Goal: Transaction & Acquisition: Obtain resource

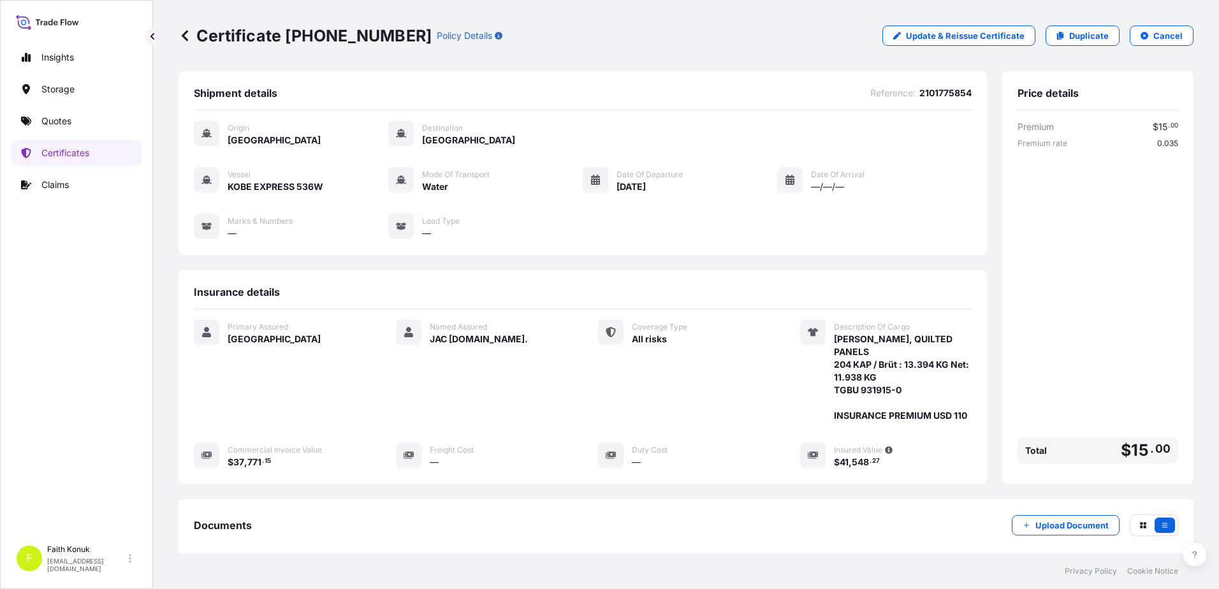
scroll to position [145, 0]
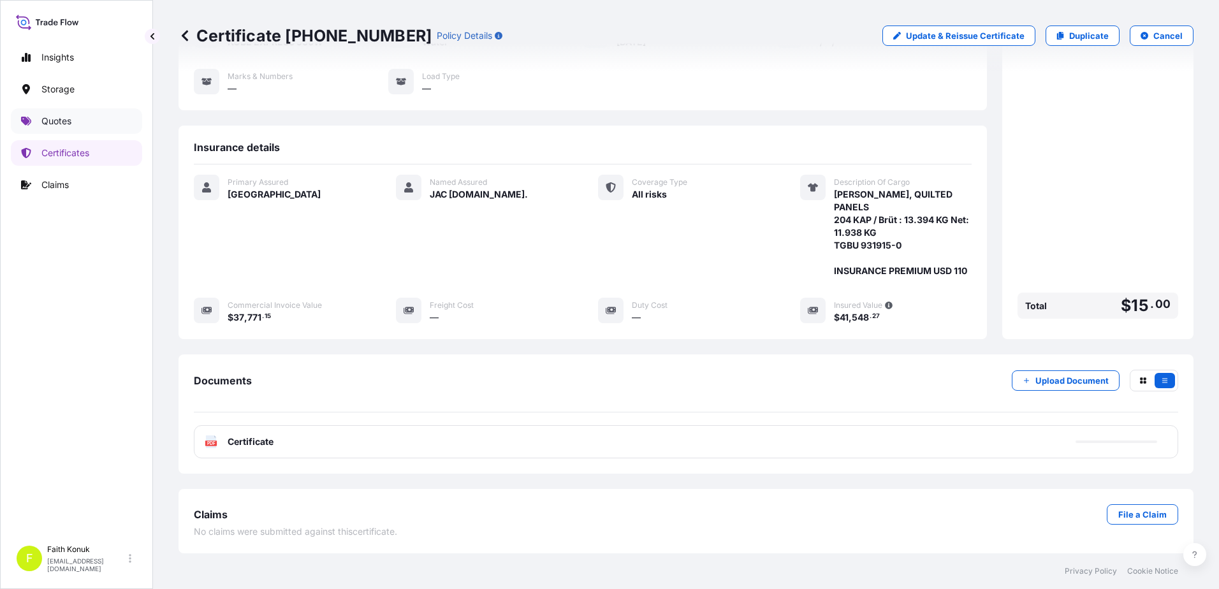
click at [73, 118] on link "Quotes" at bounding box center [76, 121] width 131 height 26
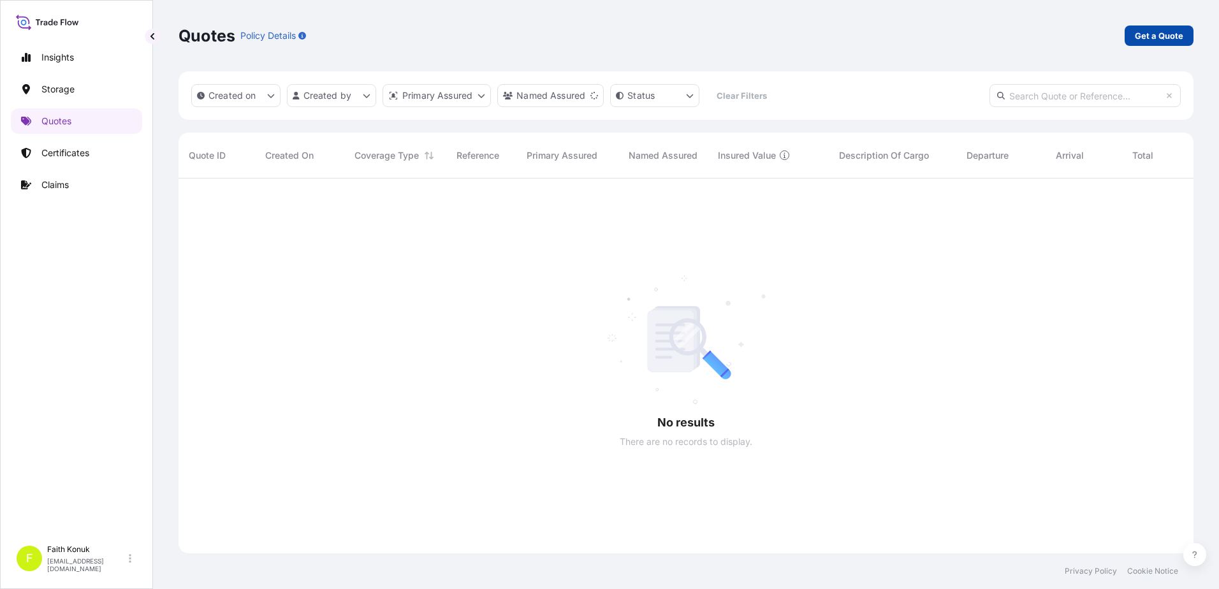
scroll to position [411, 1005]
click at [1134, 32] on link "Get a Quote" at bounding box center [1159, 36] width 69 height 20
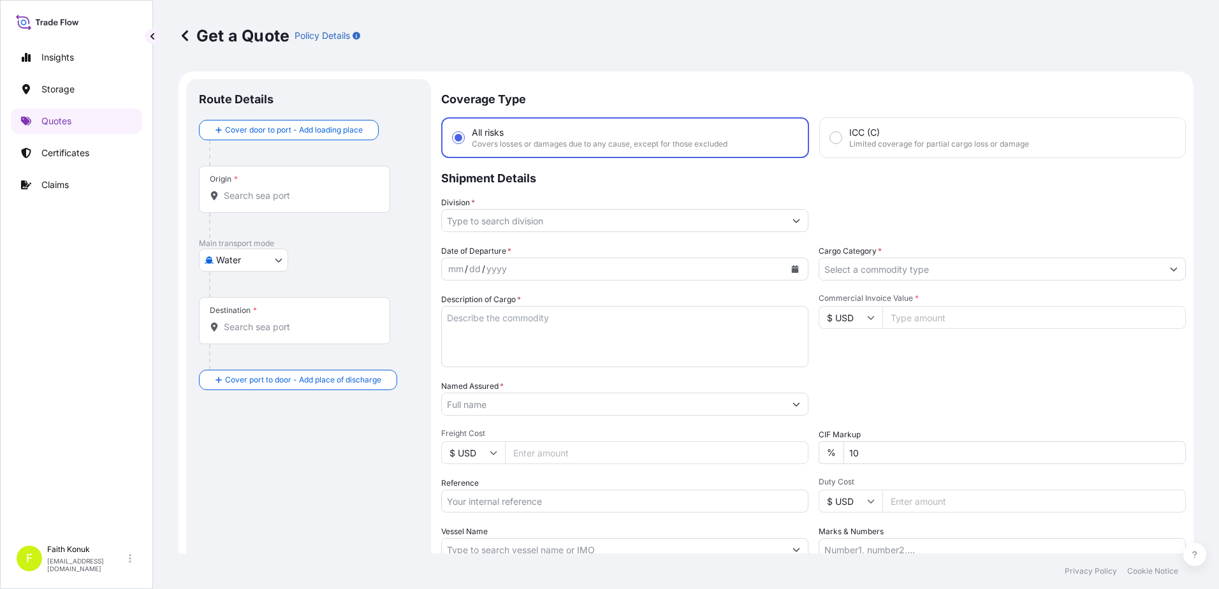
scroll to position [20, 0]
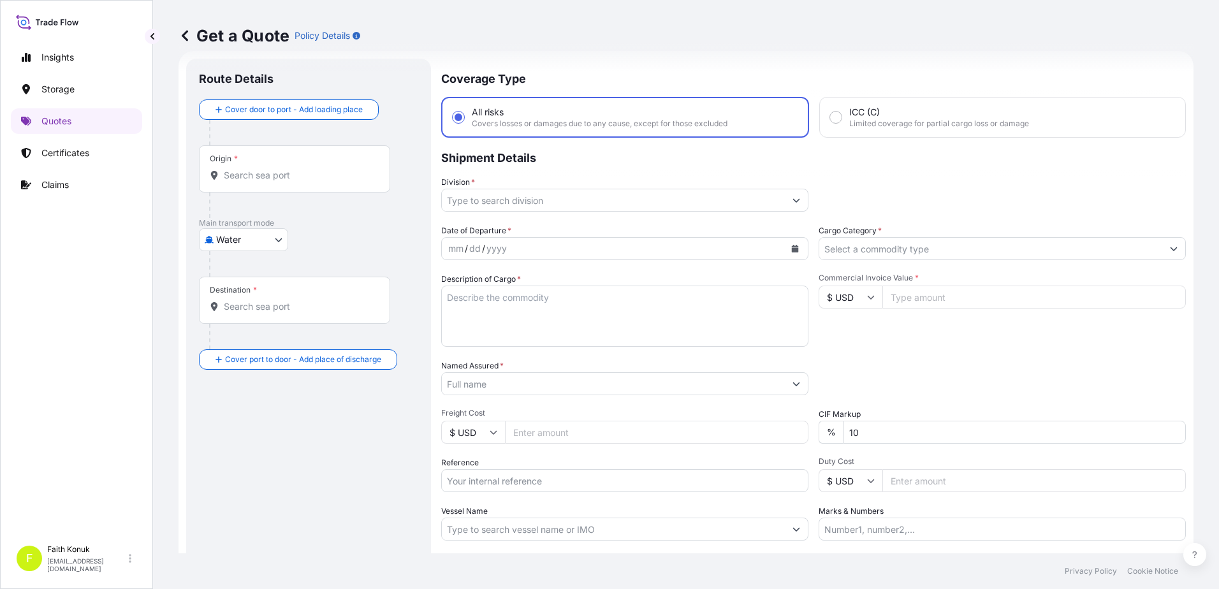
click at [247, 233] on body "Insights Storage Quotes Certificates Claims F Faith Konuk [EMAIL_ADDRESS][DOMAI…" at bounding box center [609, 294] width 1219 height 589
click at [248, 319] on span "Inland" at bounding box center [236, 318] width 26 height 13
select select "Inland"
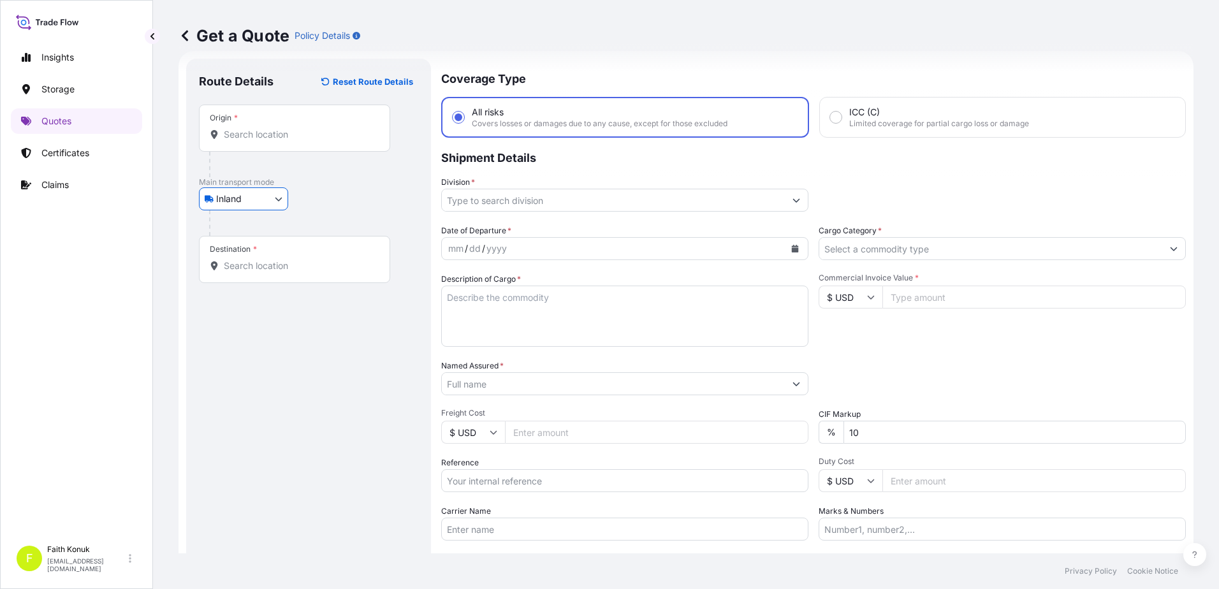
click at [327, 214] on div at bounding box center [313, 223] width 209 height 26
click at [254, 123] on div "Origin *" at bounding box center [294, 128] width 191 height 47
click at [254, 128] on input "Origin *" at bounding box center [299, 134] width 150 height 13
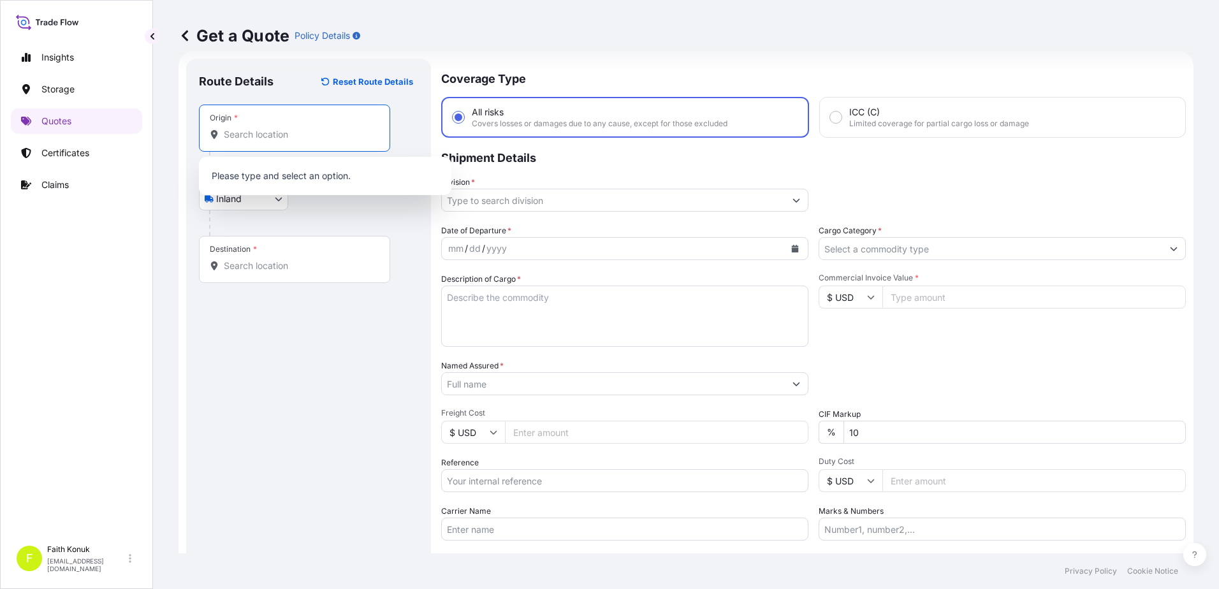
paste input "[GEOGRAPHIC_DATA]"
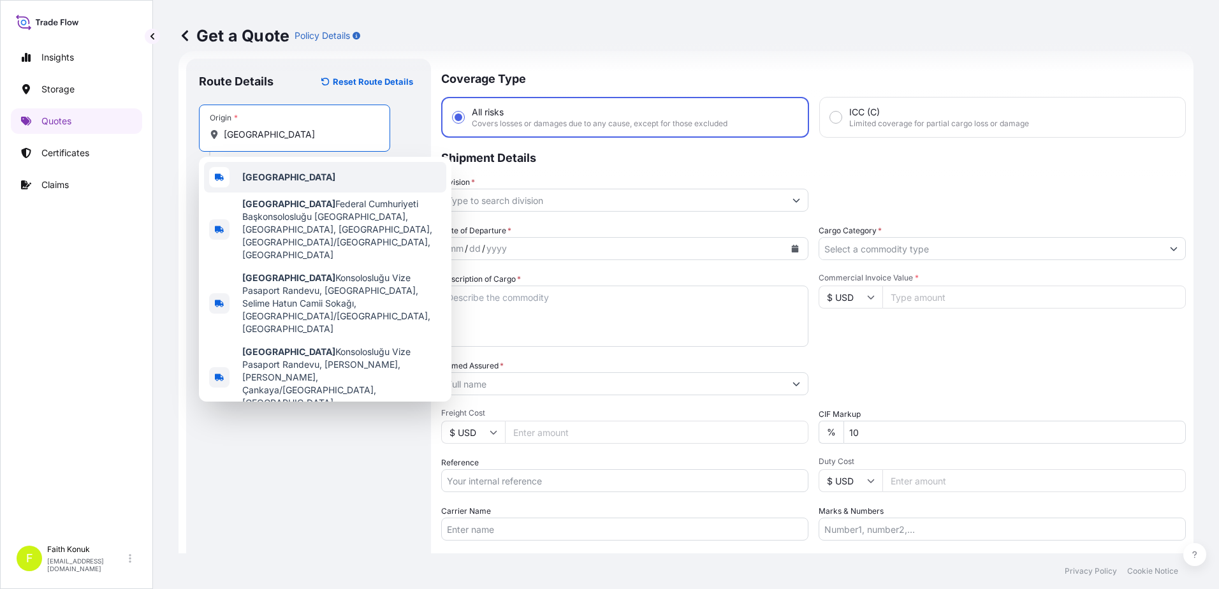
click at [274, 173] on b "[GEOGRAPHIC_DATA]" at bounding box center [288, 177] width 93 height 11
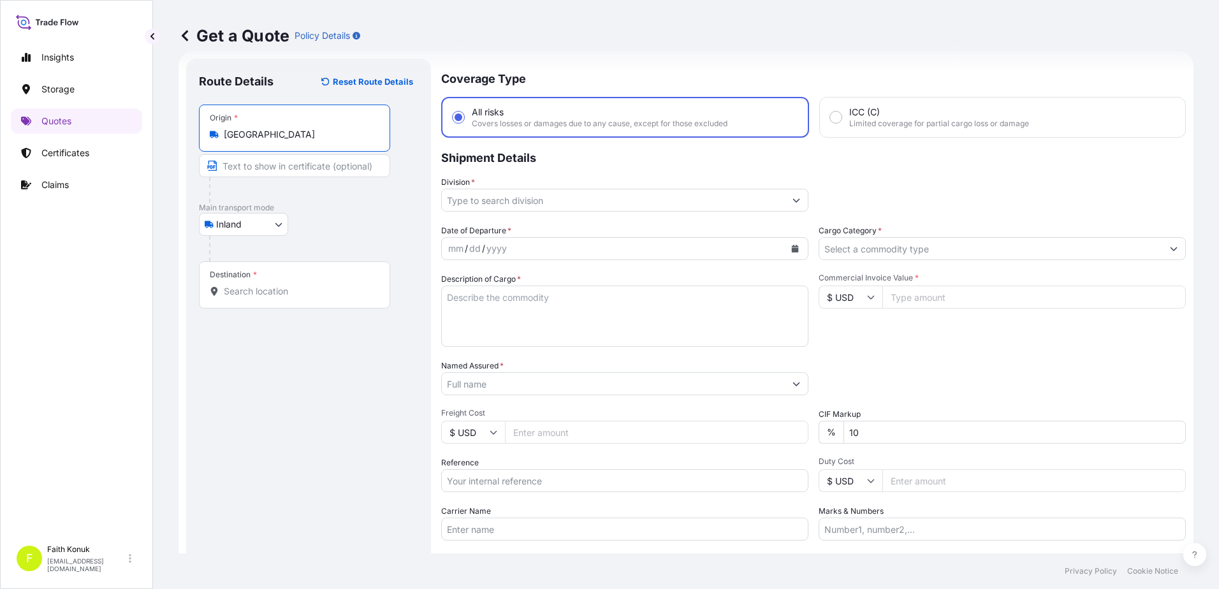
type input "[GEOGRAPHIC_DATA]"
click at [348, 246] on div at bounding box center [313, 249] width 209 height 26
click at [274, 295] on input "Destination *" at bounding box center [299, 291] width 150 height 13
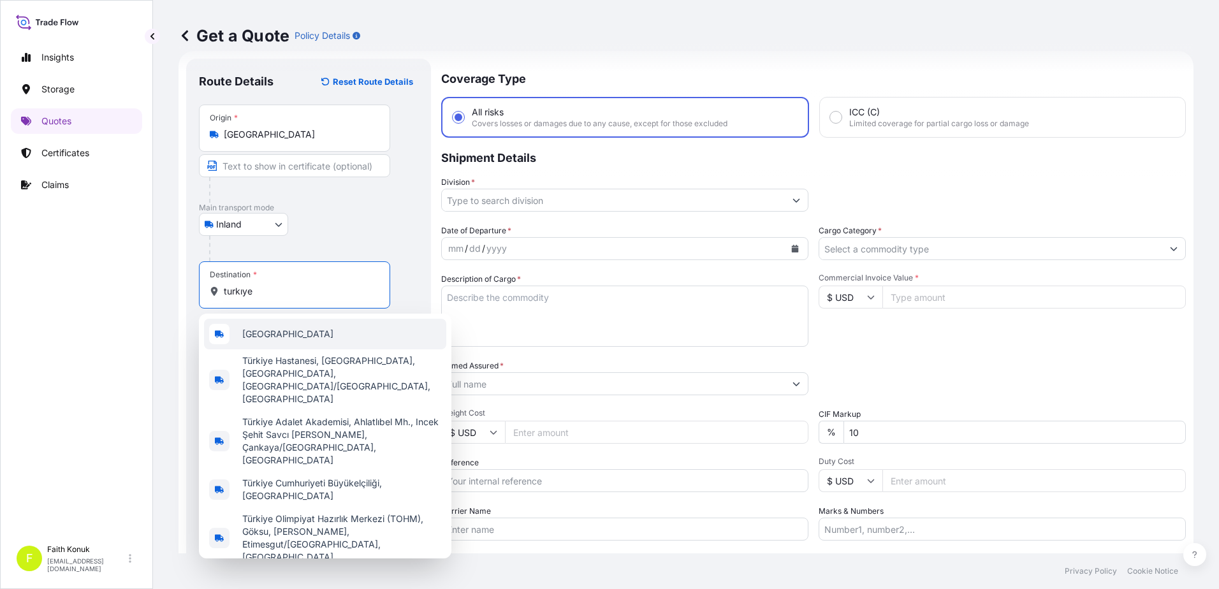
click at [279, 335] on div "[GEOGRAPHIC_DATA]" at bounding box center [325, 334] width 242 height 31
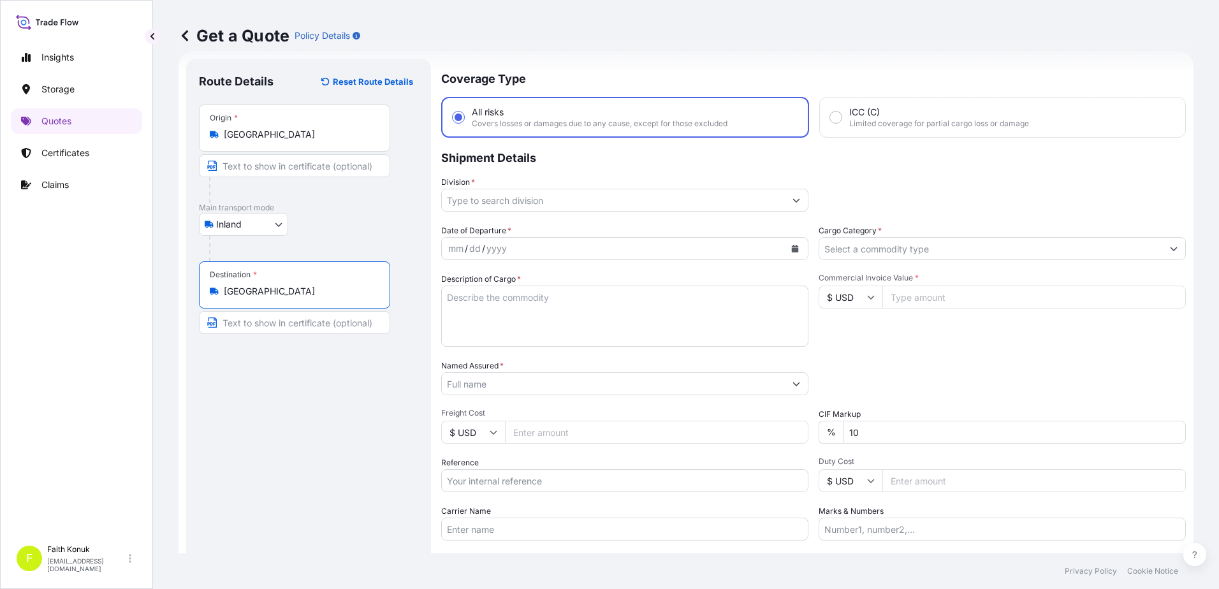
type input "[GEOGRAPHIC_DATA]"
click at [329, 228] on div "Inland Air Water Inland" at bounding box center [308, 224] width 219 height 23
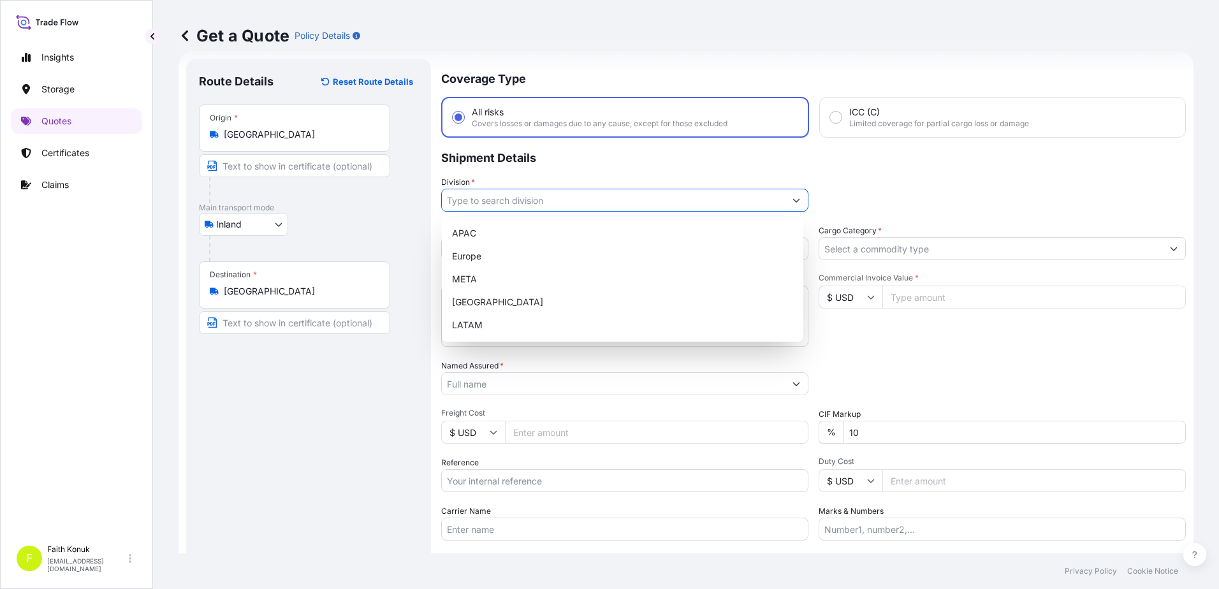
click at [487, 201] on input "Division *" at bounding box center [613, 200] width 343 height 23
click at [475, 282] on div "META" at bounding box center [622, 279] width 351 height 23
type input "META"
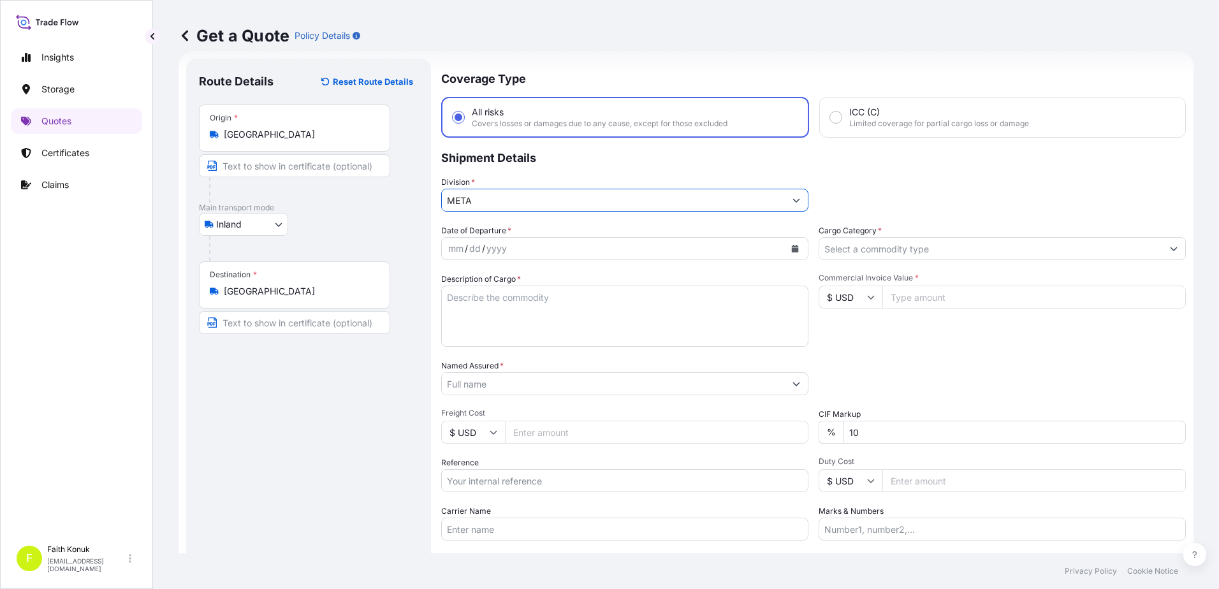
click at [554, 174] on p "Shipment Details" at bounding box center [813, 157] width 745 height 38
click at [792, 248] on icon "Calendar" at bounding box center [795, 249] width 7 height 8
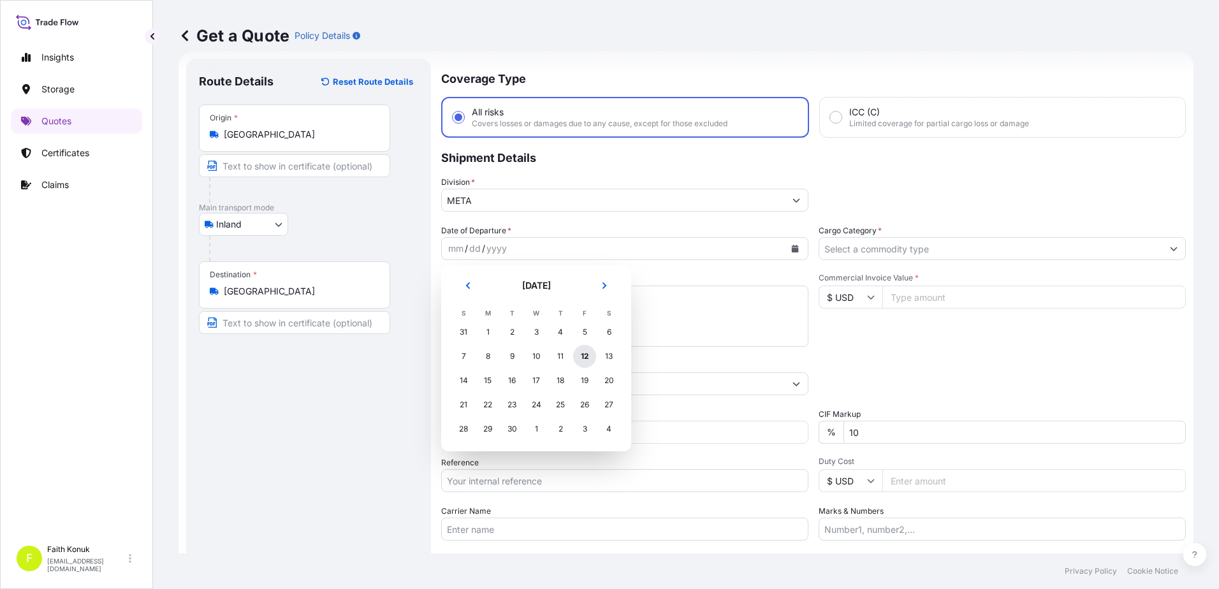
click at [580, 355] on div "12" at bounding box center [584, 356] width 23 height 23
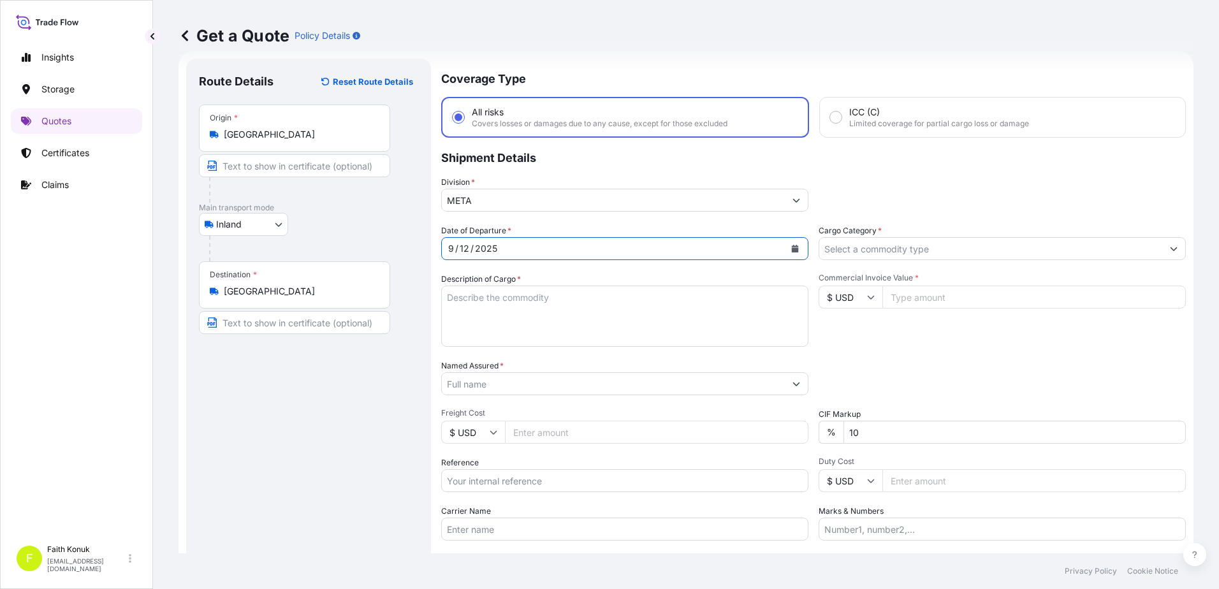
click at [495, 297] on textarea "Description of Cargo *" at bounding box center [624, 316] width 367 height 61
click at [453, 304] on textarea "Description of Cargo *" at bounding box center [624, 316] width 367 height 61
paste textarea "Veri İletim Cihazları 5 KAP - 1.780,00 KG"
click at [469, 318] on textarea "Veri İletim Cihazları 5 KAP - 1.780,00 KG" at bounding box center [624, 316] width 367 height 61
paste textarea "81 ABS 514"
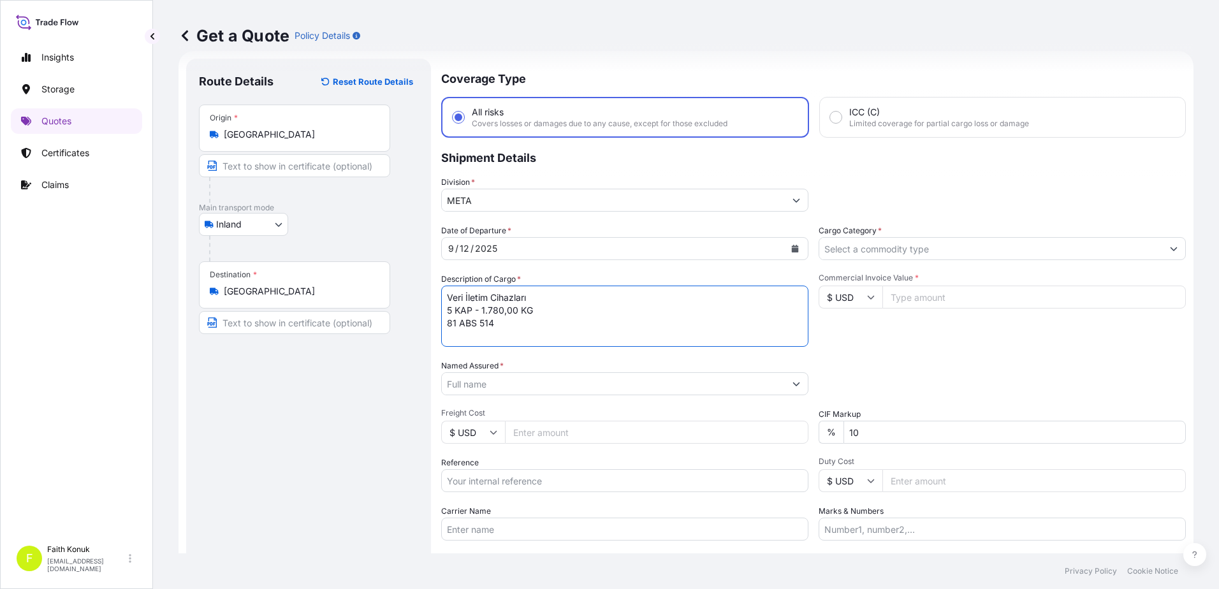
scroll to position [8, 0]
click at [550, 340] on textarea "Veri İletim Cihazları 5 KAP - 1.780,00 KG 81 ABS 514 INSURANCE PREMIUM eURO" at bounding box center [624, 316] width 367 height 61
type textarea "Veri İletim Cihazları 5 KAP - 1.780,00 KG 81 ABS 514 INSURANCE PREMIUM EURO 120…"
click at [492, 387] on input "Named Assured *" at bounding box center [613, 383] width 343 height 23
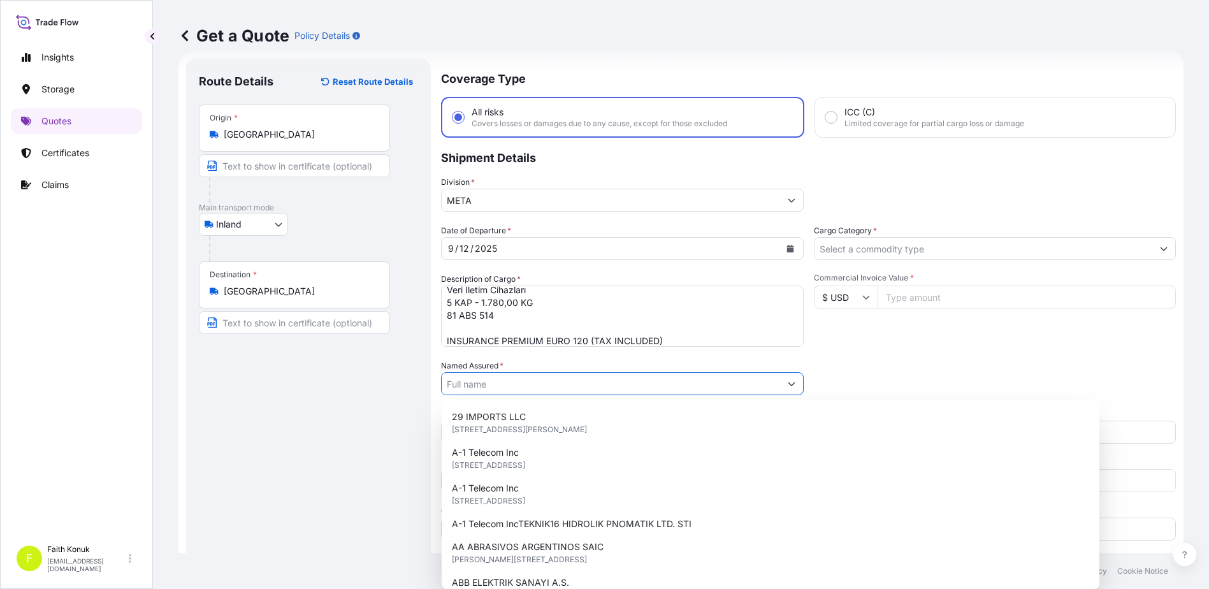
paste input "MIRVARI ENDUSTRI DIS TIC. LTD. STI."
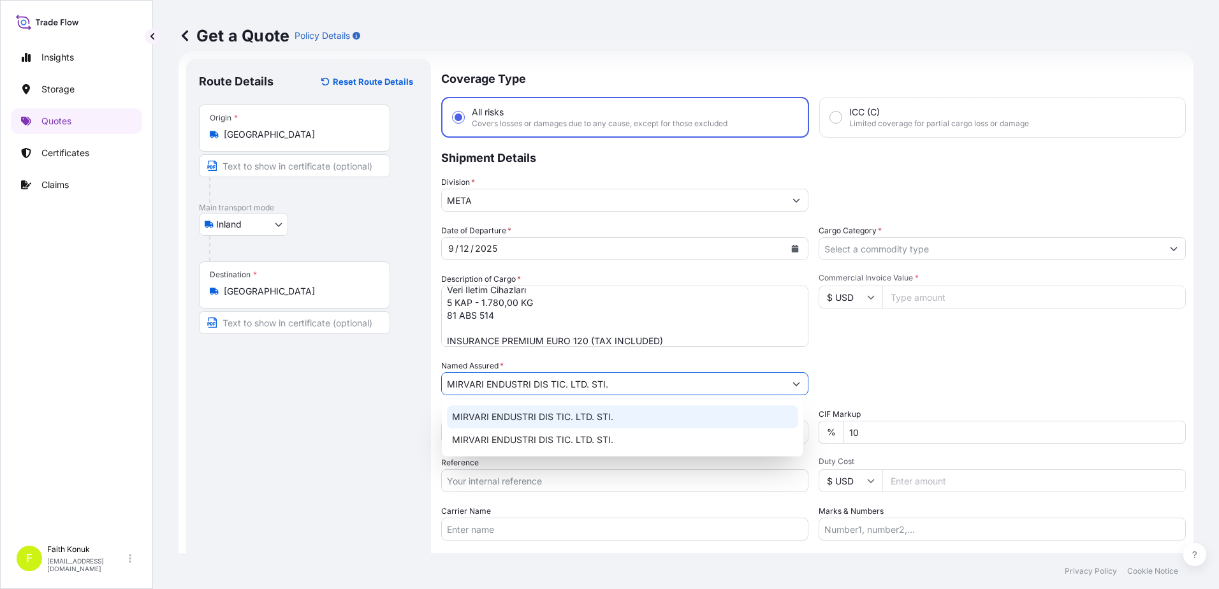
click at [530, 418] on span "MIRVARI ENDUSTRI DIS TIC. LTD. STI." at bounding box center [532, 417] width 161 height 13
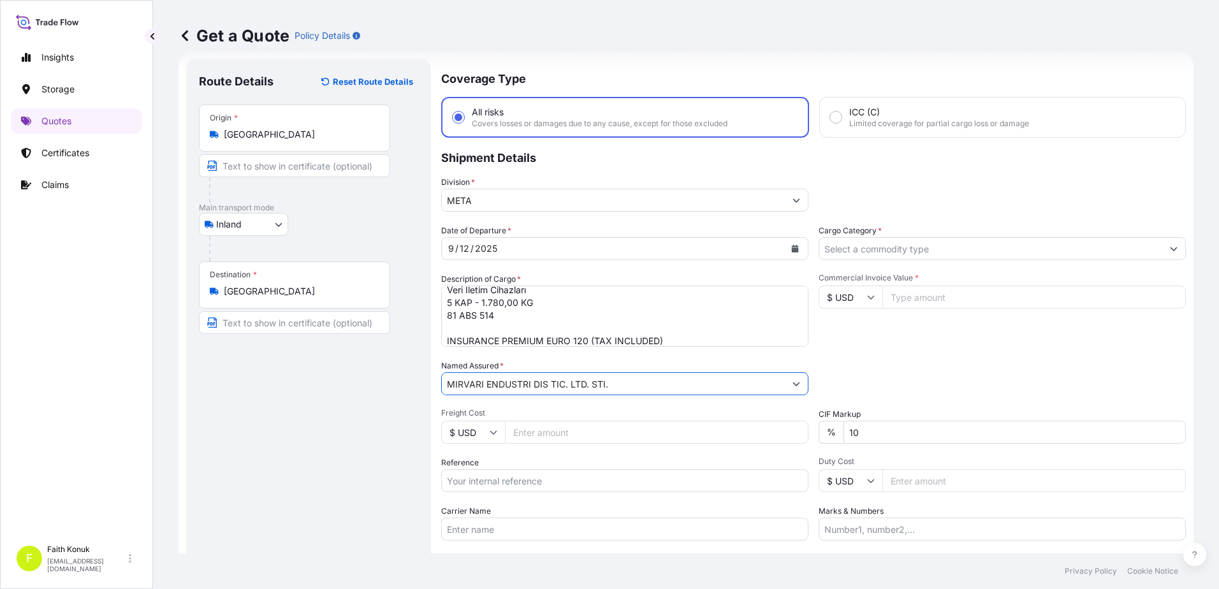
type input "MIRVARI ENDUSTRI DIS TIC. LTD. STI."
click at [544, 358] on div "Date of Departure * [DATE] Cargo Category * Description of Cargo * Veri İletim …" at bounding box center [813, 382] width 745 height 316
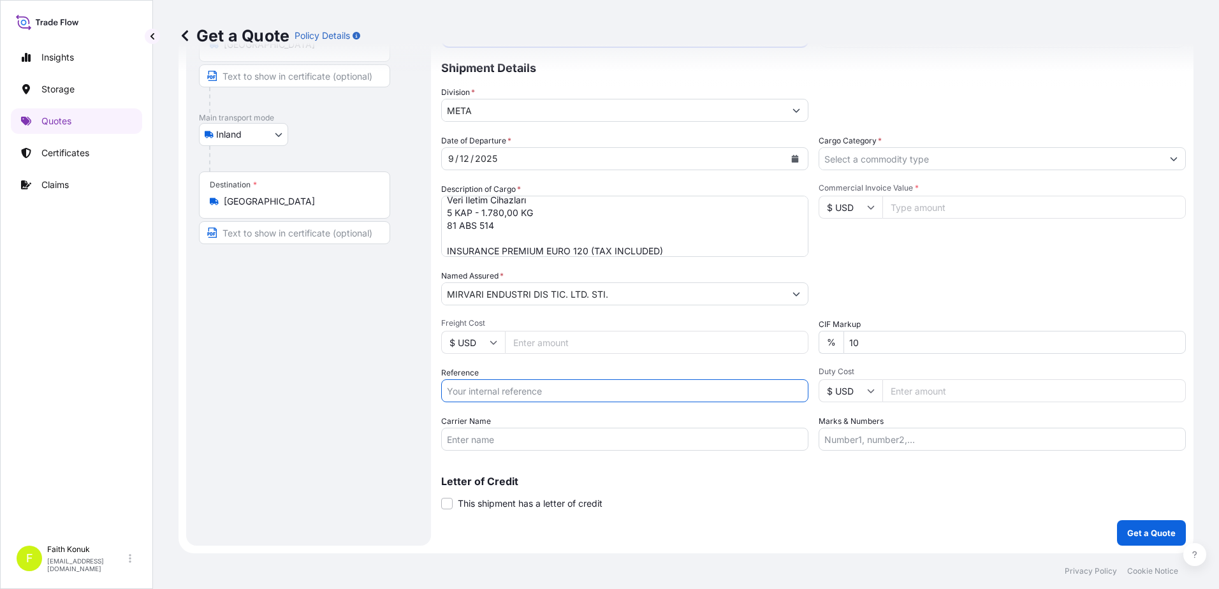
click at [530, 391] on input "Reference" at bounding box center [624, 390] width 367 height 23
paste input "2511779303"
type input "2511779303"
click at [534, 367] on div "Reference 2511779303" at bounding box center [624, 385] width 367 height 36
click at [484, 438] on input "Carrier Name" at bounding box center [624, 439] width 367 height 23
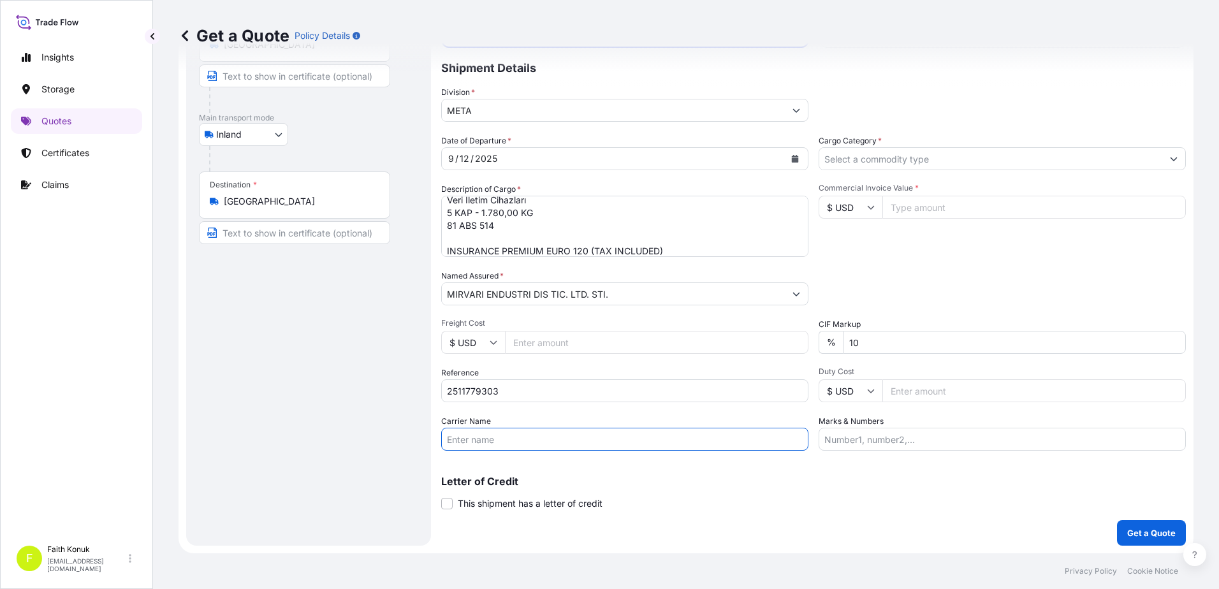
paste input "81 ABS 514"
type input "81 ABS 514"
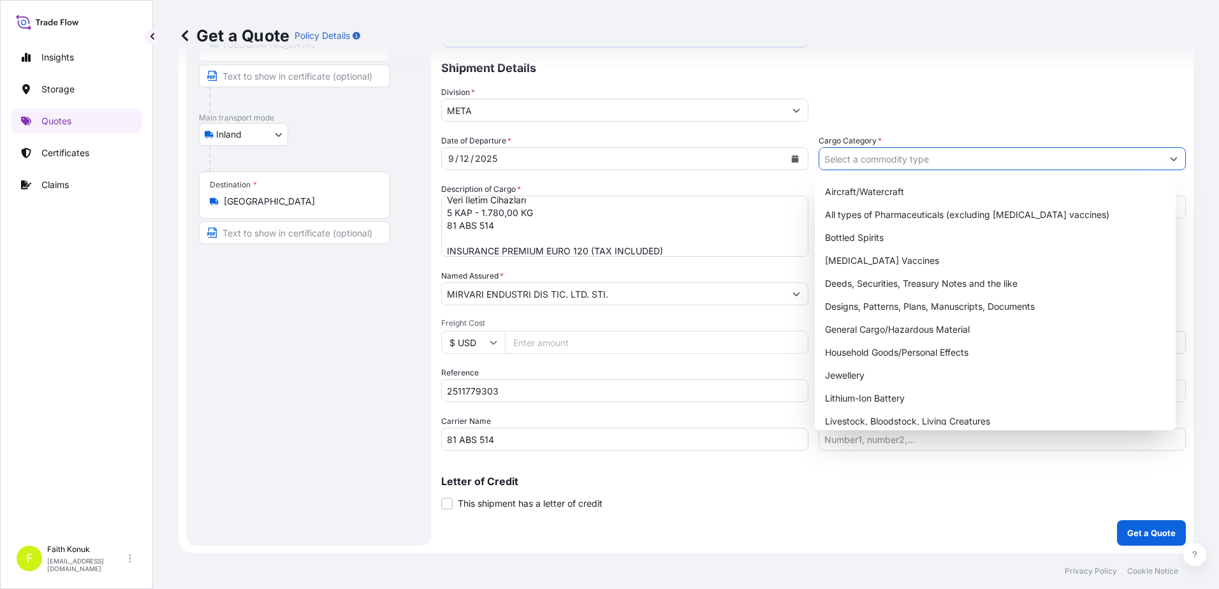
click at [852, 162] on input "Cargo Category *" at bounding box center [990, 158] width 343 height 23
click at [854, 330] on div "General Cargo/Hazardous Material" at bounding box center [995, 329] width 351 height 23
type input "General Cargo/Hazardous Material"
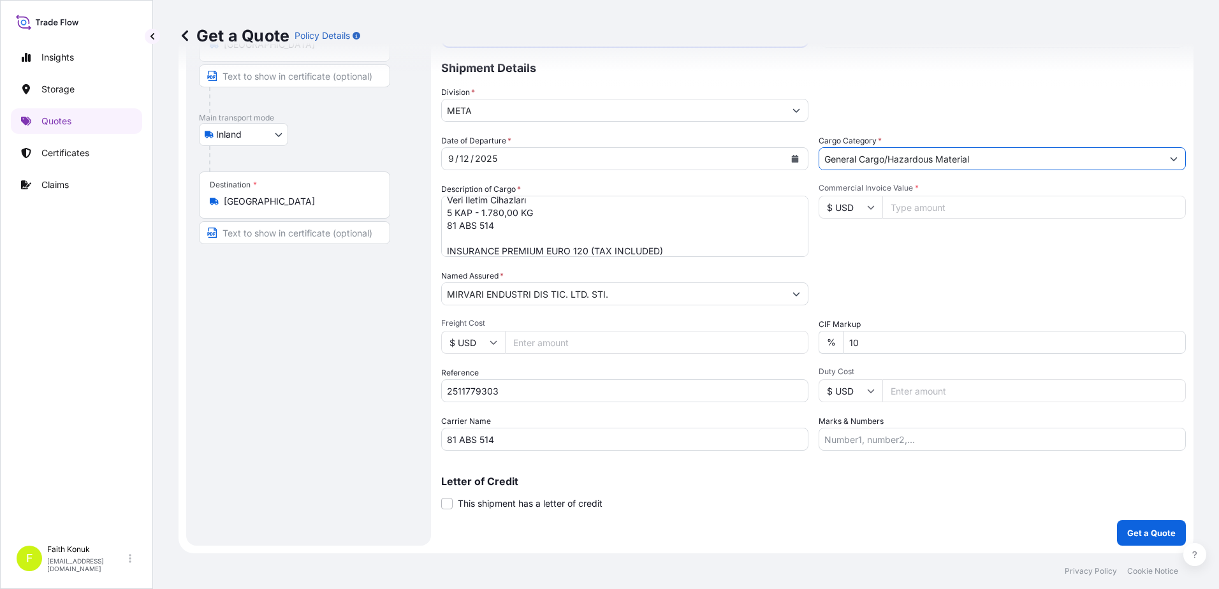
click at [867, 243] on div "Commercial Invoice Value * $ USD" at bounding box center [1002, 220] width 367 height 74
click at [867, 211] on input "$ USD" at bounding box center [851, 207] width 64 height 23
click at [859, 237] on div "€ EUR" at bounding box center [846, 242] width 54 height 24
type input "€ EUR"
click at [905, 210] on input "Commercial Invoice Value *" at bounding box center [1033, 207] width 303 height 23
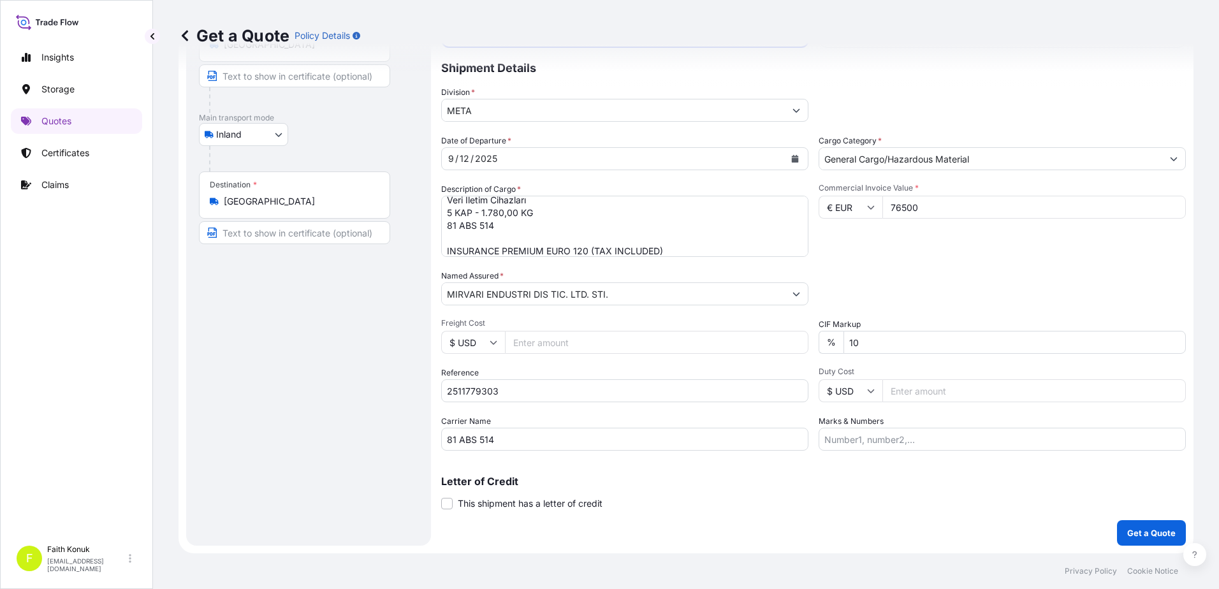
type input "76500"
click at [897, 277] on div "Packing Category Type to search a container mode Please select a primary mode o…" at bounding box center [1002, 288] width 367 height 36
click at [1143, 527] on p "Get a Quote" at bounding box center [1151, 533] width 48 height 13
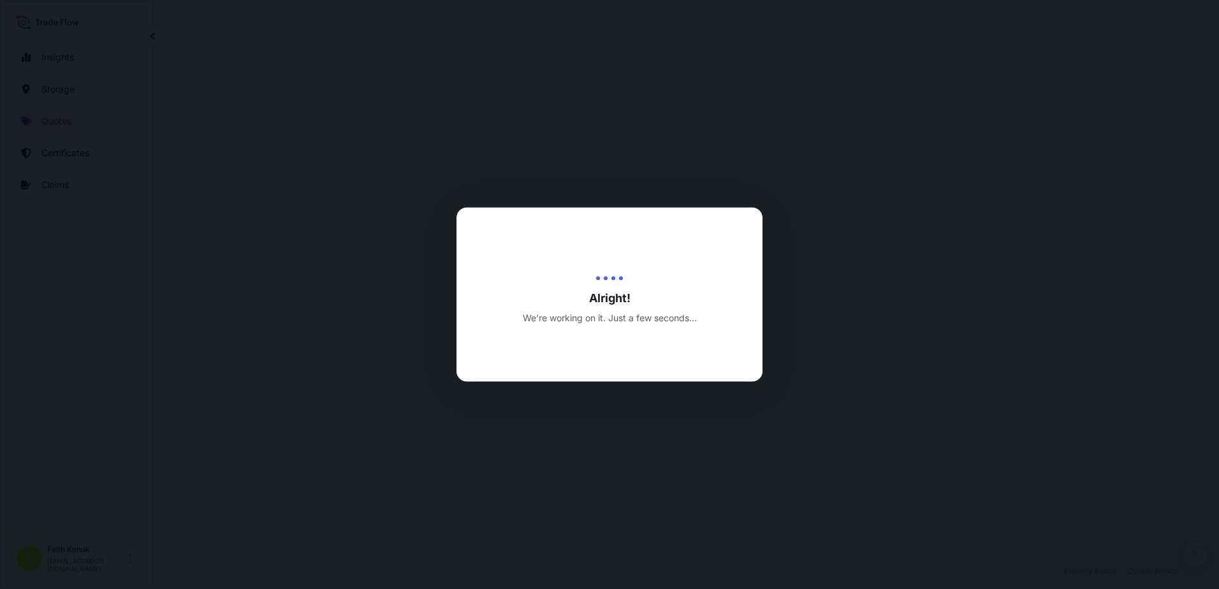
select select "Inland"
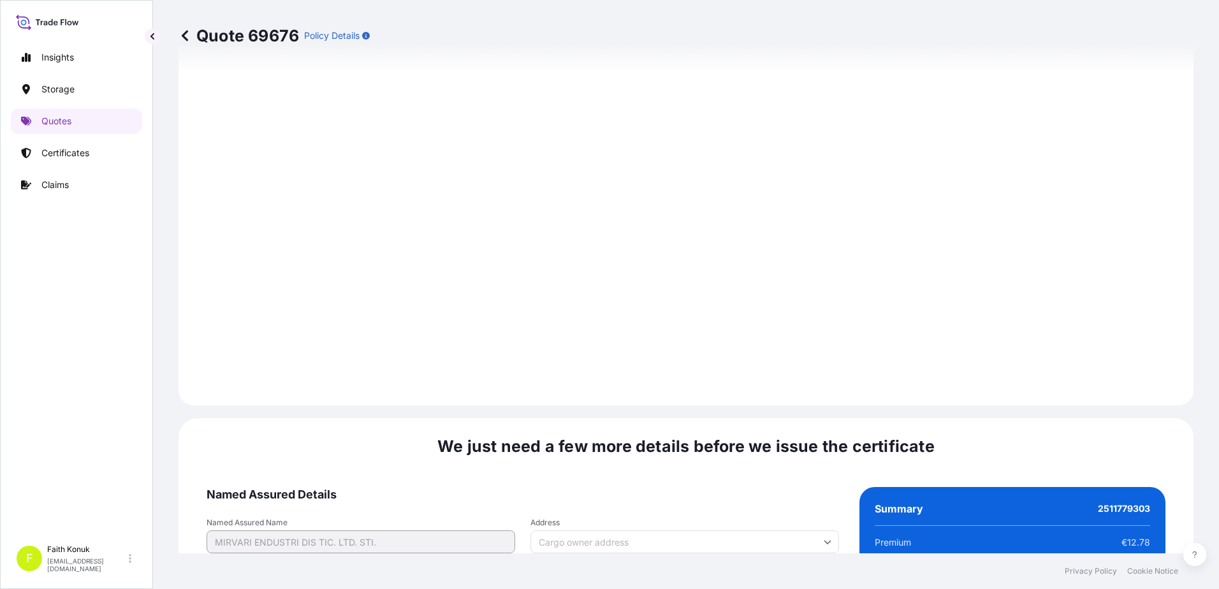
scroll to position [1881, 0]
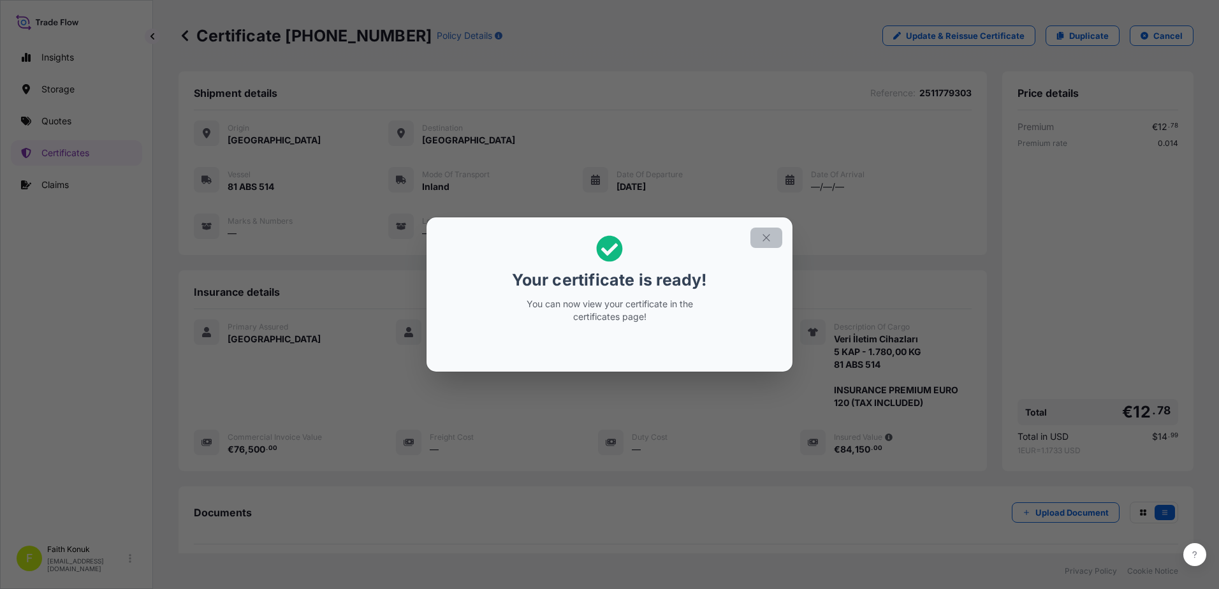
click at [769, 240] on icon "button" at bounding box center [766, 237] width 7 height 7
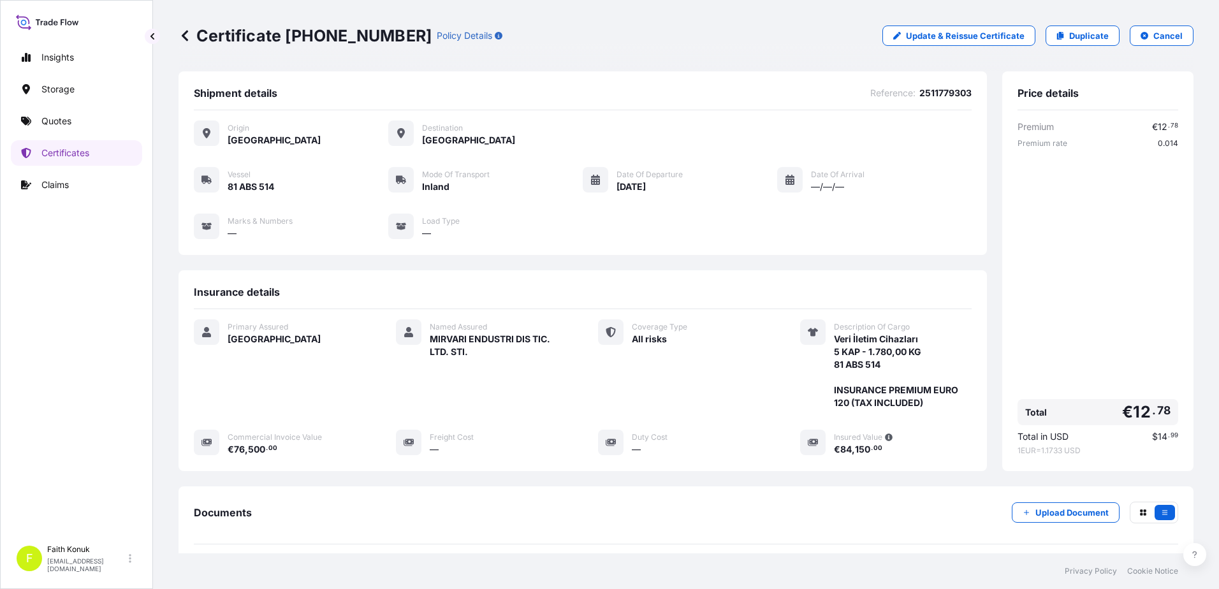
scroll to position [132, 0]
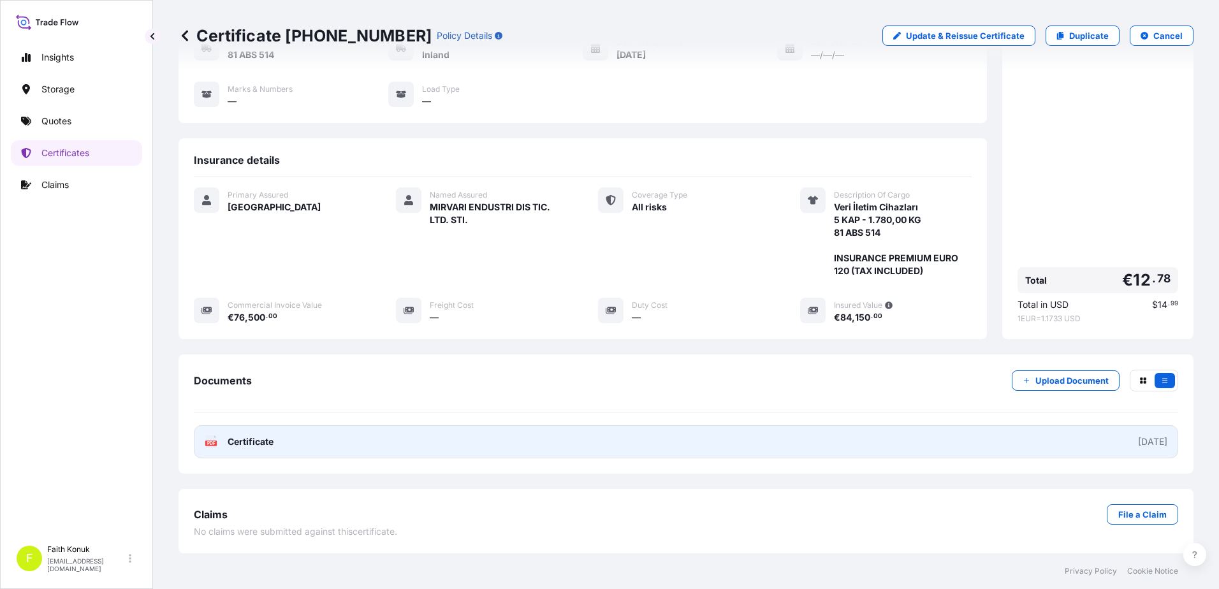
click at [215, 441] on icon at bounding box center [211, 441] width 11 height 13
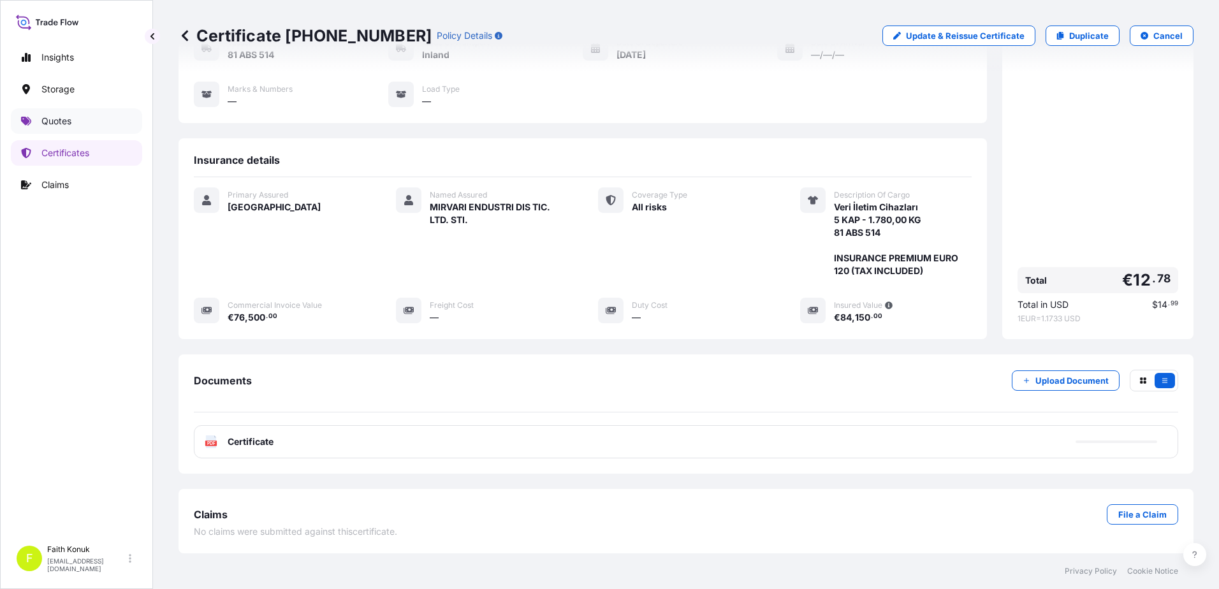
click at [81, 124] on link "Quotes" at bounding box center [76, 121] width 131 height 26
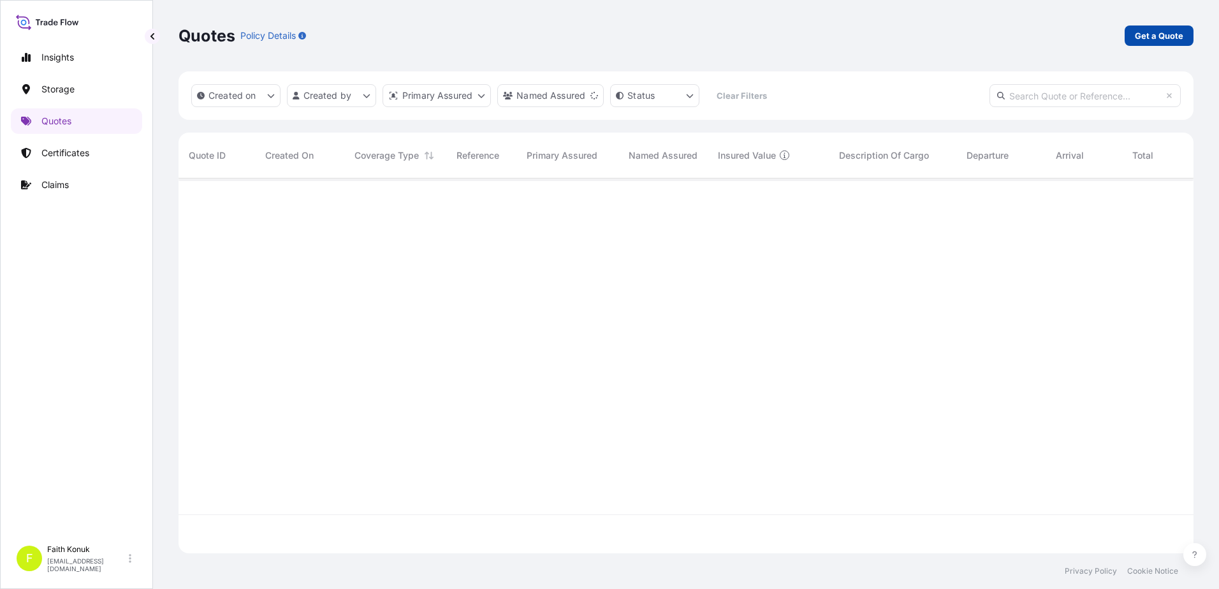
scroll to position [411, 1005]
click at [1150, 34] on p "Get a Quote" at bounding box center [1159, 35] width 48 height 13
select select "Water"
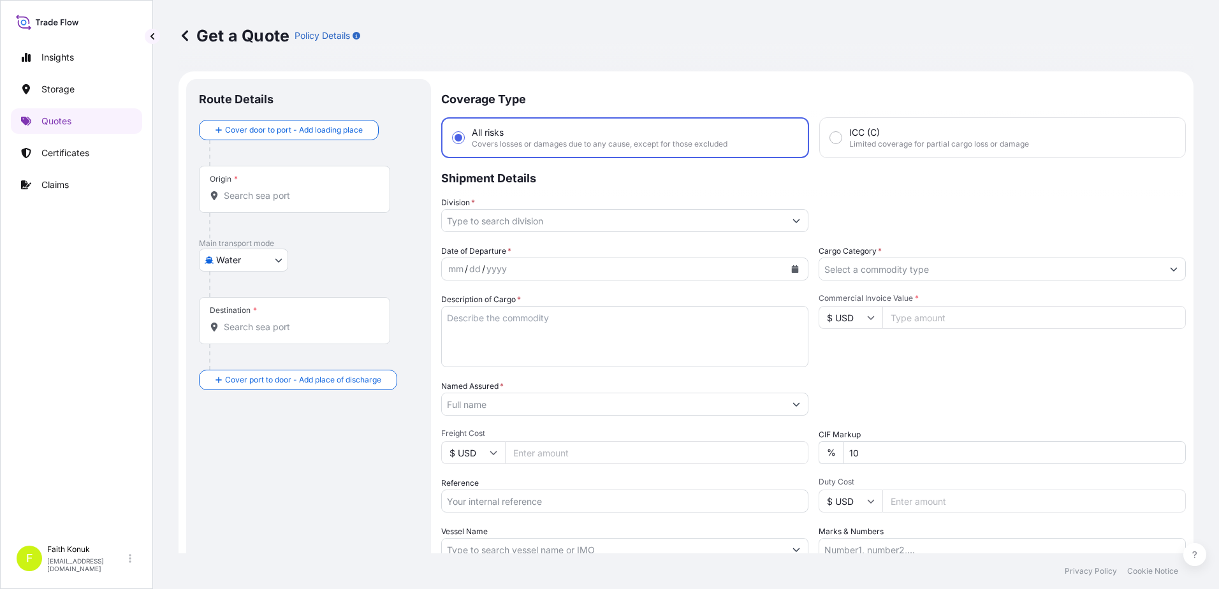
scroll to position [20, 0]
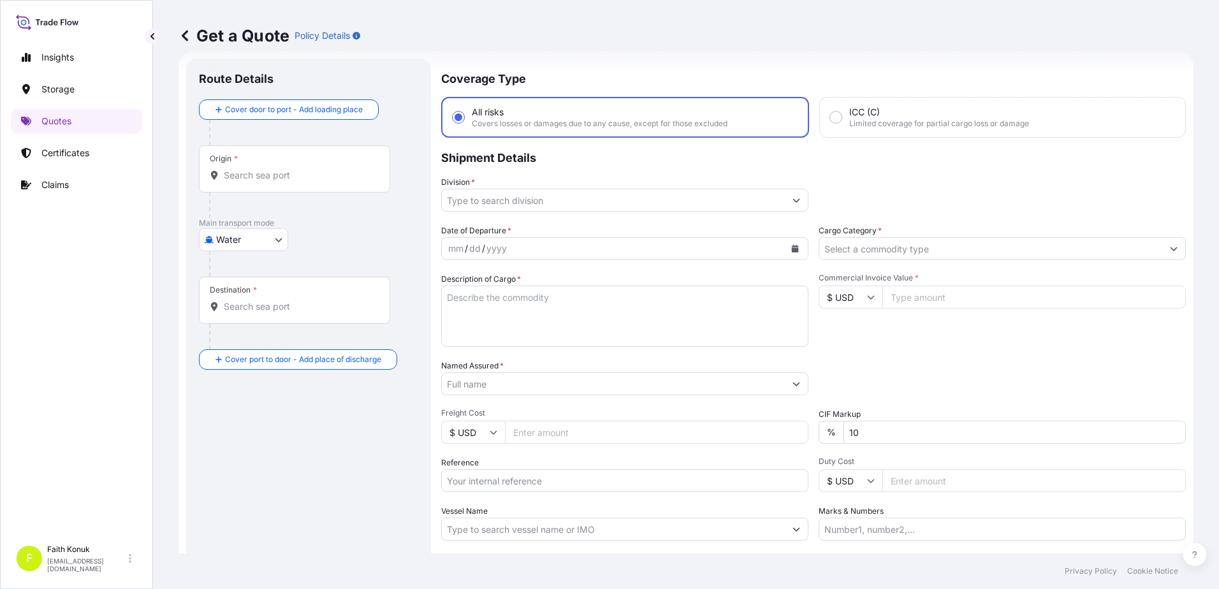
click at [318, 176] on input "Origin *" at bounding box center [299, 175] width 150 height 13
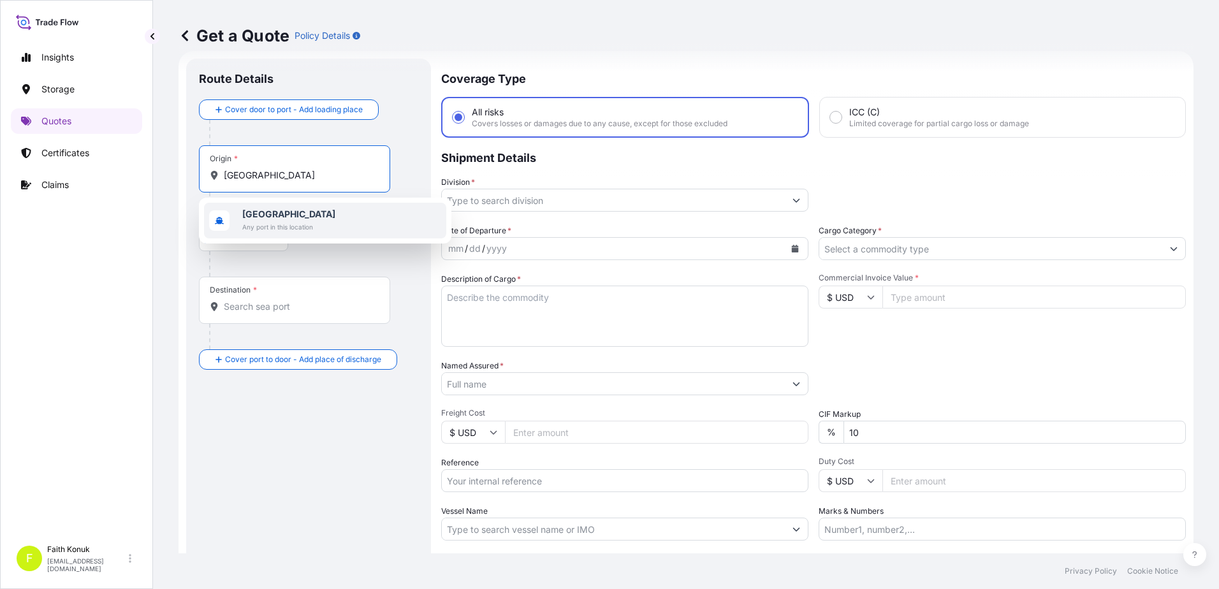
type input "[GEOGRAPHIC_DATA]"
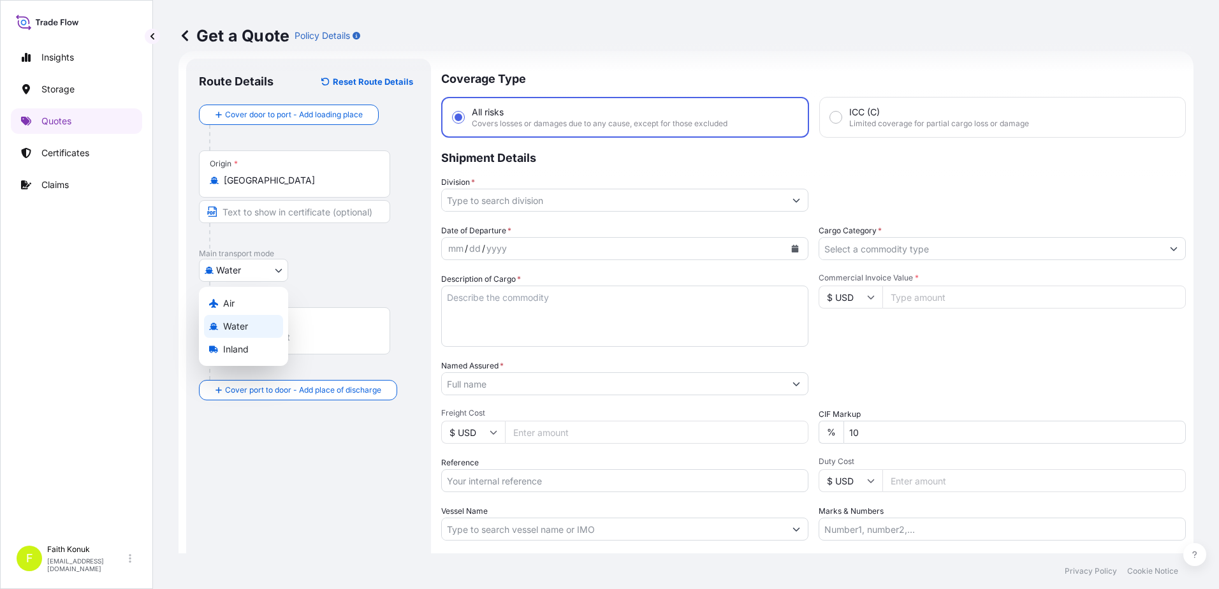
click at [238, 274] on body "1 option available. Insights Storage Quotes Certificates Claims F Faith Konuk […" at bounding box center [609, 294] width 1219 height 589
click at [242, 347] on span "Inland" at bounding box center [236, 349] width 26 height 13
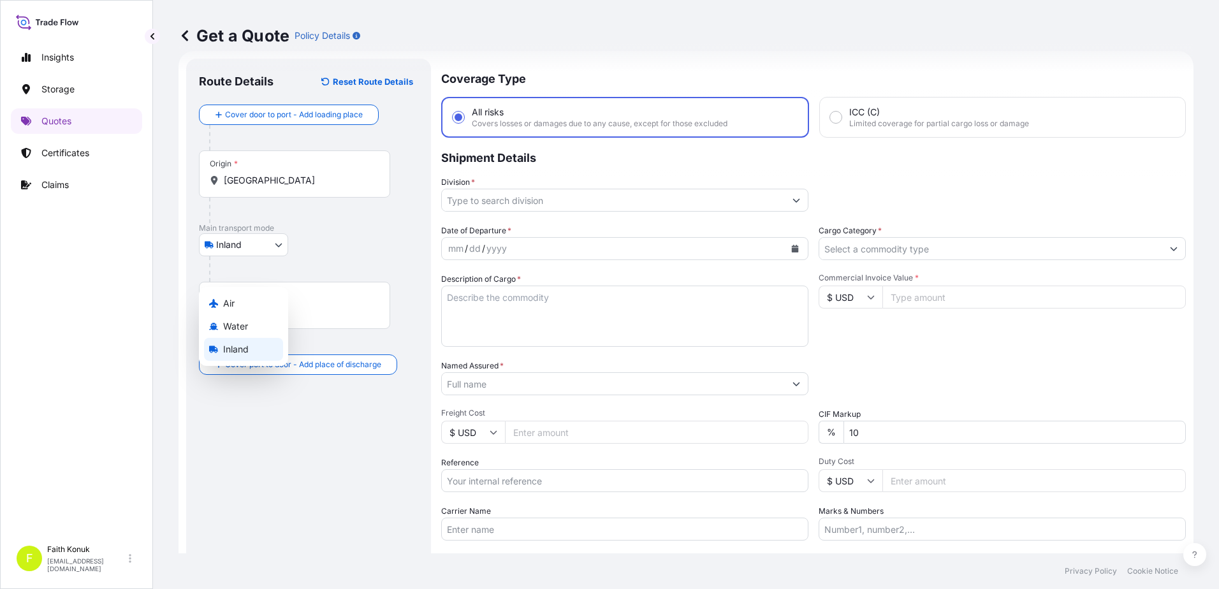
select select "Inland"
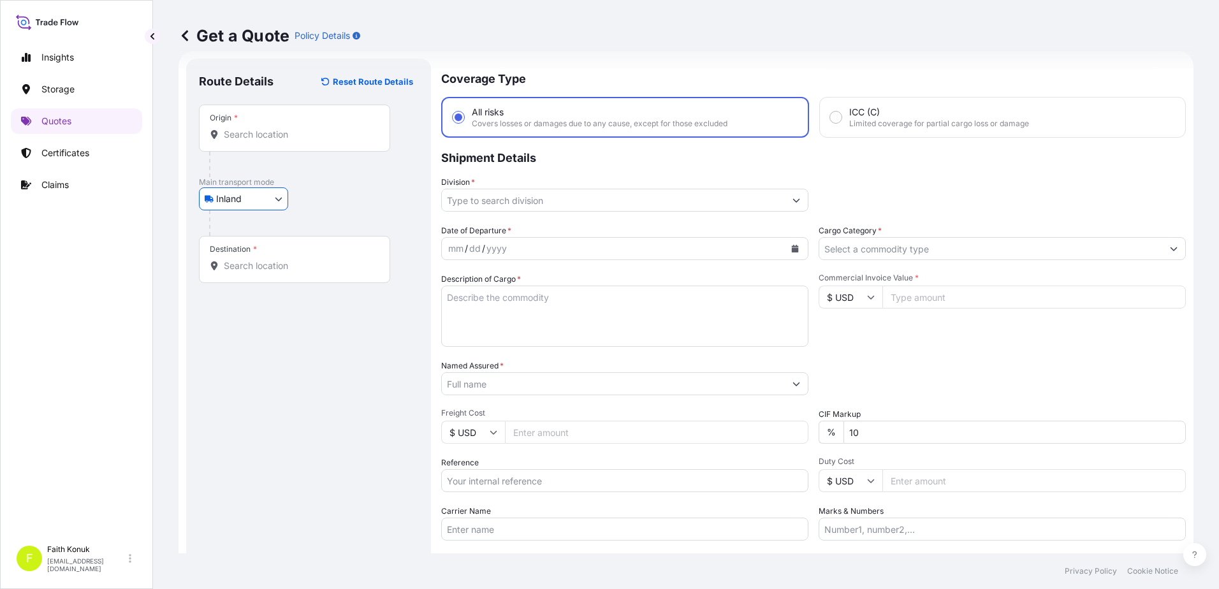
click at [258, 131] on input "Origin *" at bounding box center [299, 134] width 150 height 13
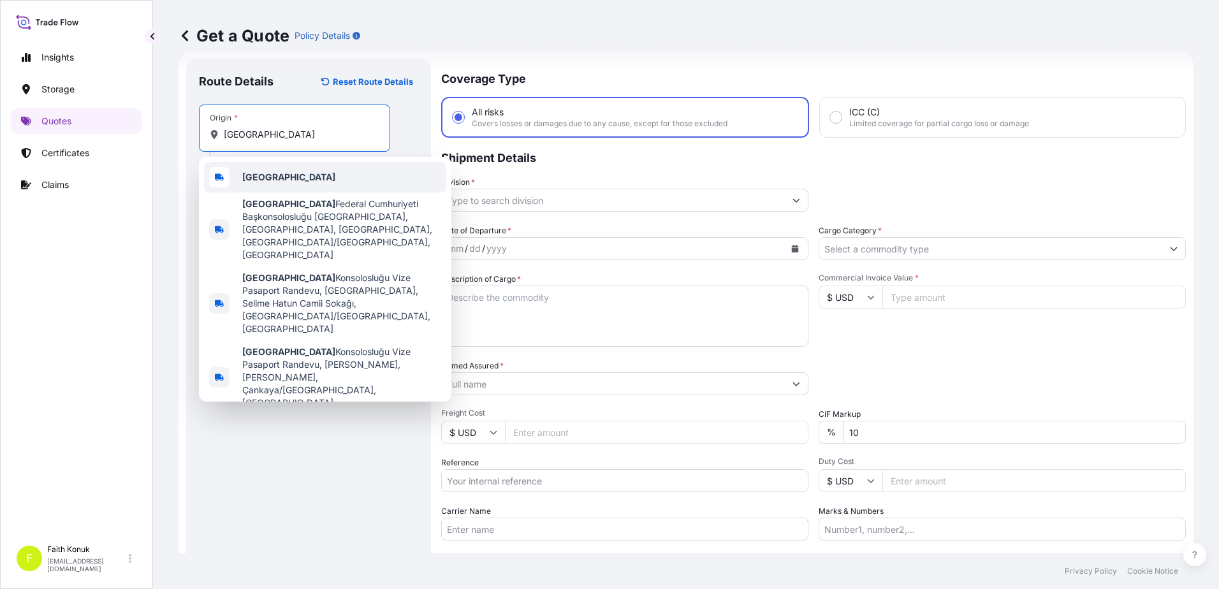
click at [279, 172] on b "[GEOGRAPHIC_DATA]" at bounding box center [288, 177] width 93 height 11
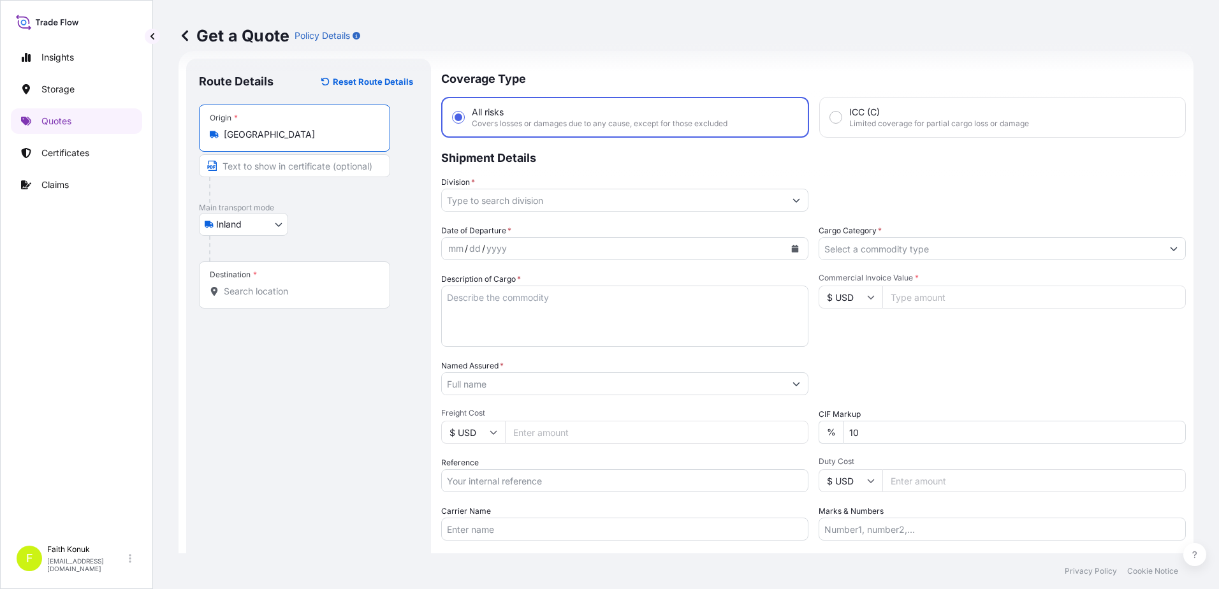
type input "[GEOGRAPHIC_DATA]"
click at [249, 290] on input "Destination *" at bounding box center [299, 291] width 150 height 13
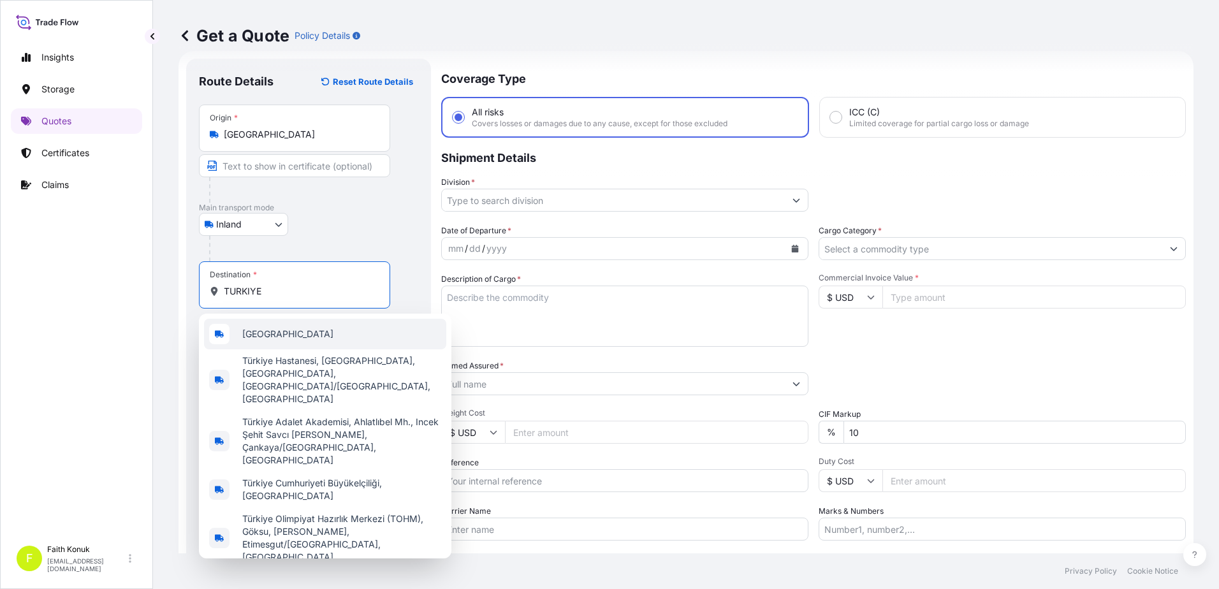
click at [277, 333] on div "[GEOGRAPHIC_DATA]" at bounding box center [325, 334] width 242 height 31
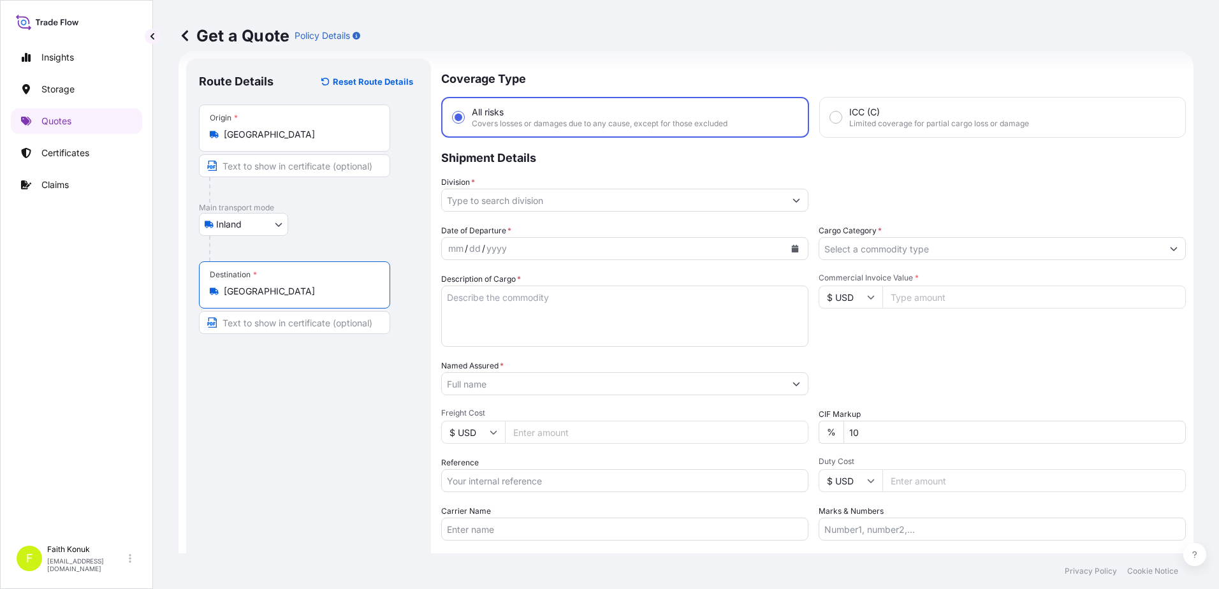
type input "[GEOGRAPHIC_DATA]"
click at [323, 235] on div "Inland Air Water Inland" at bounding box center [311, 224] width 224 height 23
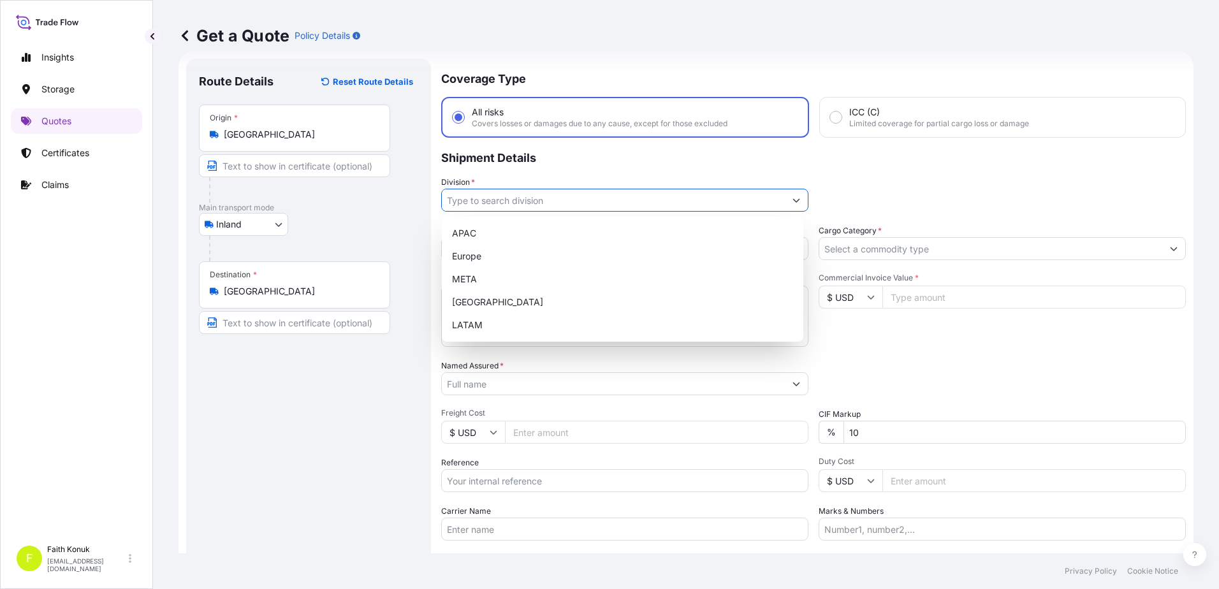
click at [499, 197] on input "Division *" at bounding box center [613, 200] width 343 height 23
click at [488, 275] on div "META" at bounding box center [622, 279] width 351 height 23
type input "META"
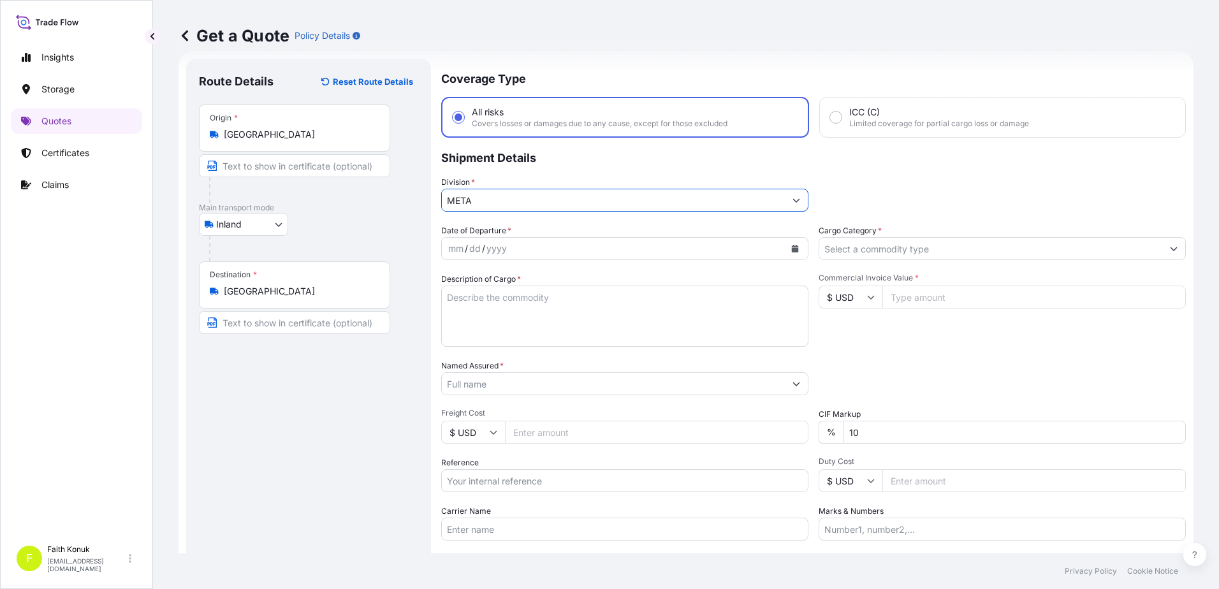
click at [490, 247] on div "yyyy" at bounding box center [496, 248] width 23 height 15
click at [792, 250] on icon "Calendar" at bounding box center [795, 249] width 7 height 8
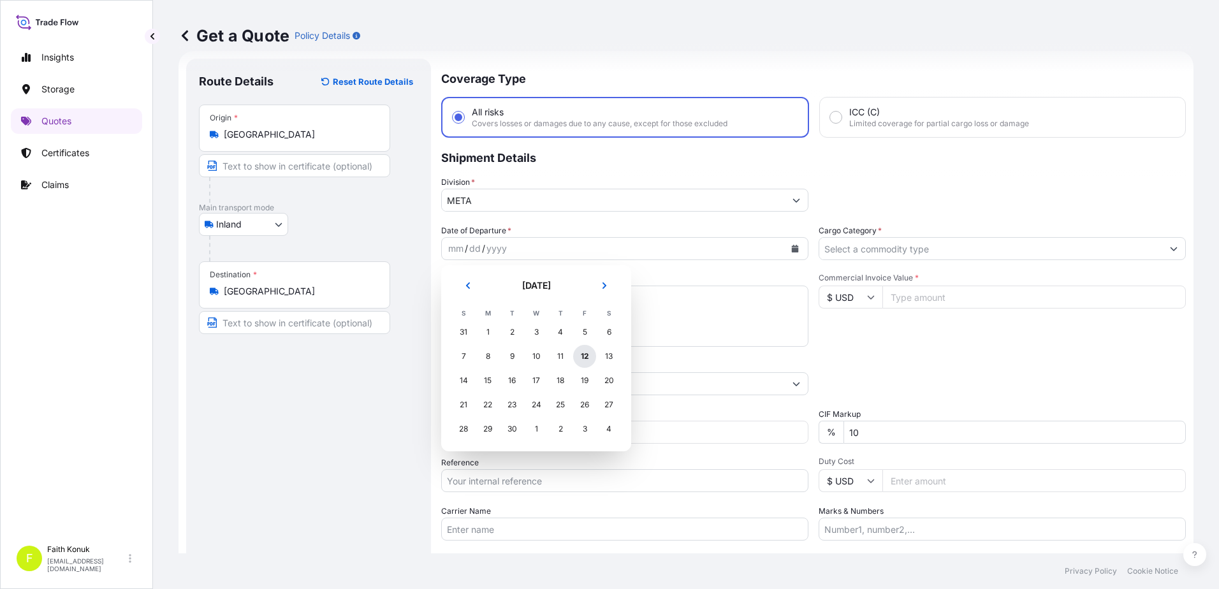
click at [581, 358] on div "12" at bounding box center [584, 356] width 23 height 23
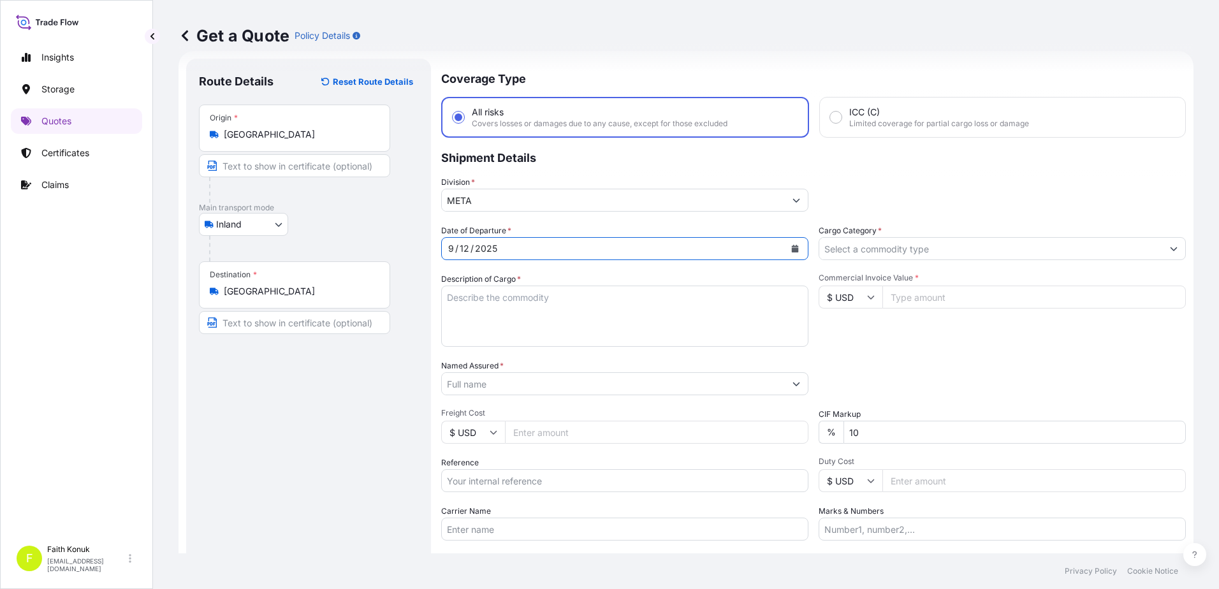
click at [488, 300] on textarea "Description of Cargo *" at bounding box center [624, 316] width 367 height 61
click at [502, 302] on textarea "Description of Cargo *" at bounding box center [624, 316] width 367 height 61
paste textarea "Veri İletim Cihazları 9 KAP - 4.565,00 KG"
drag, startPoint x: 456, startPoint y: 325, endPoint x: 507, endPoint y: 325, distance: 51.0
click at [456, 325] on textarea "Veri İletim Cihazları 9 KAP - 4.565,00 KG" at bounding box center [624, 316] width 367 height 61
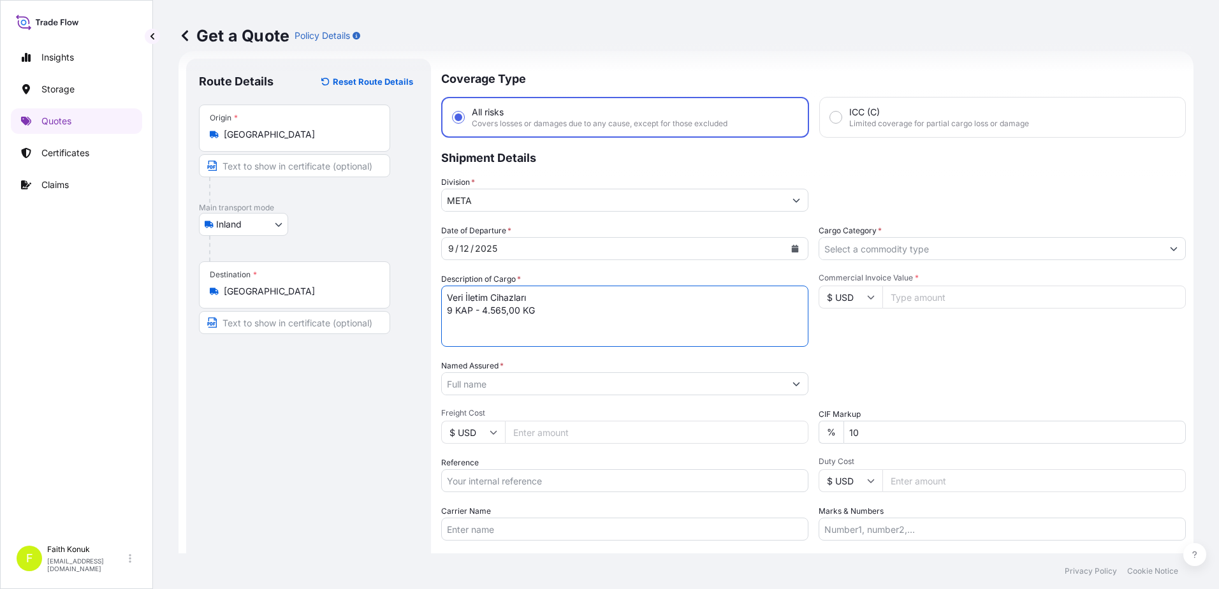
paste textarea "81 ABS 514"
click at [588, 337] on textarea "Veri İletim Cihazları 9 KAP - 4.565,00 KG 81 ABS 514 INSURANCE PREMIUM EURO" at bounding box center [624, 316] width 367 height 61
type textarea "Veri İletim Cihazları 9 KAP - 4.565,00 KG 81 ABS 514 INSURANCE PREMIUM EURO 320…"
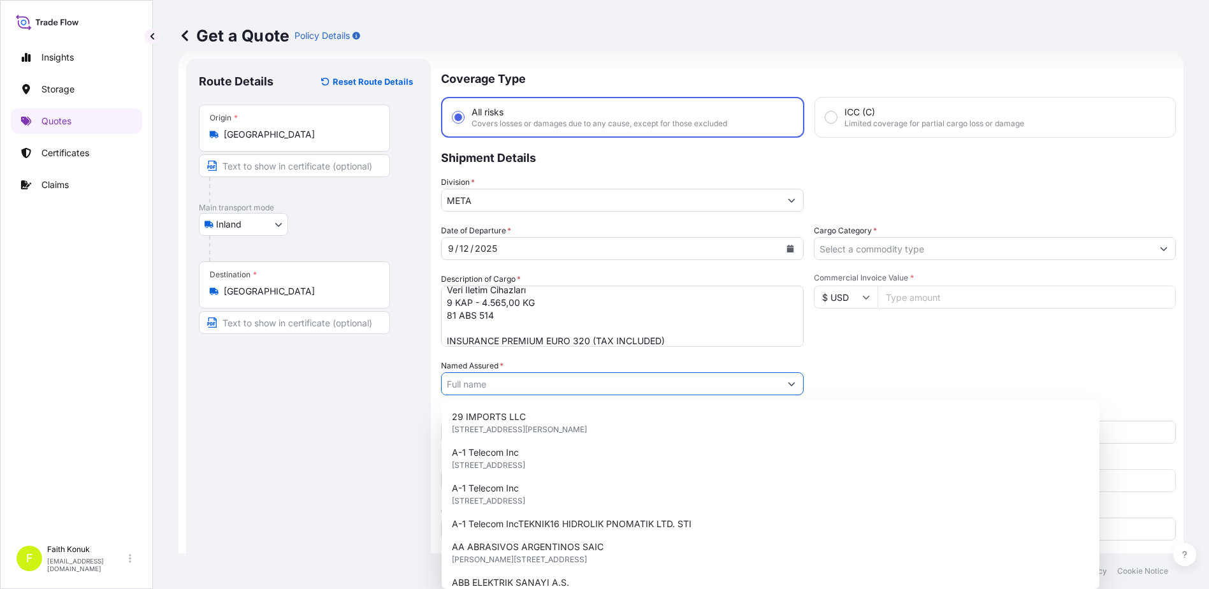
click at [497, 383] on input "Named Assured *" at bounding box center [611, 383] width 339 height 23
paste input "MIRVARI ENDUSTRI DIS TIC. LTD. STI."
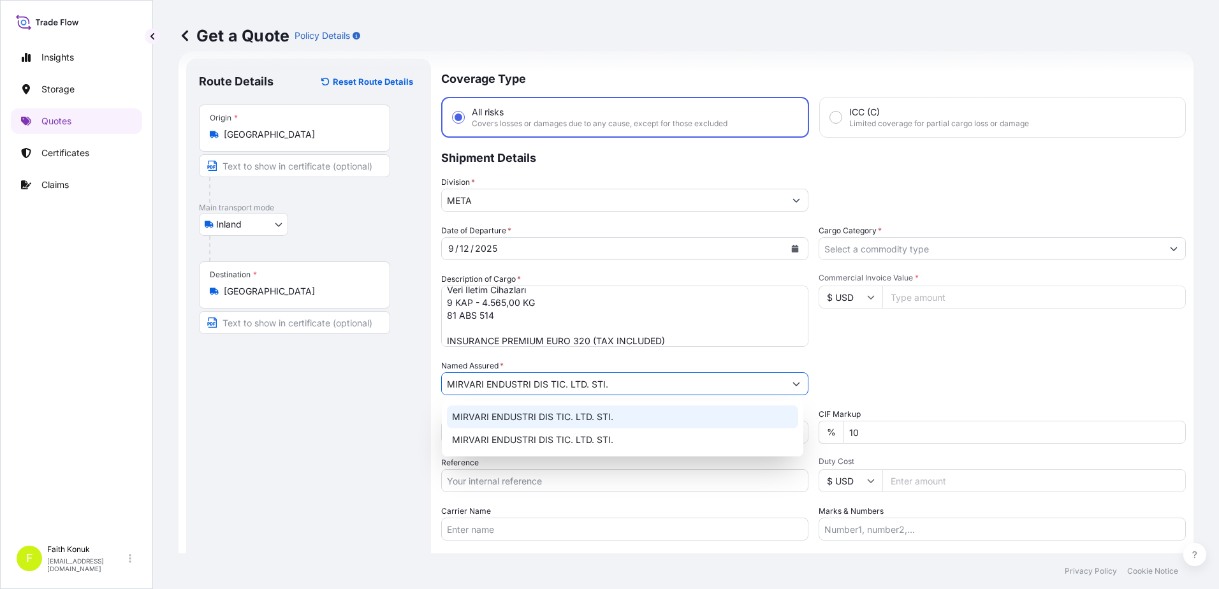
click at [534, 411] on span "MIRVARI ENDUSTRI DIS TIC. LTD. STI." at bounding box center [532, 417] width 161 height 13
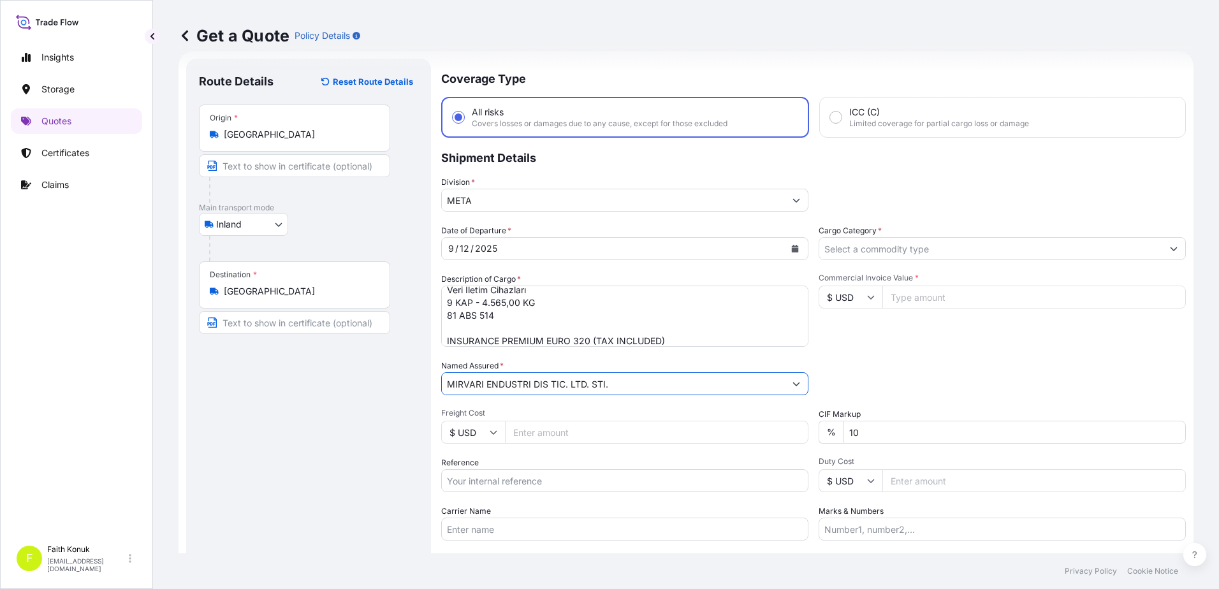
type input "MIRVARI ENDUSTRI DIS TIC. LTD. STI."
click at [534, 409] on span "Freight Cost" at bounding box center [624, 413] width 367 height 10
click at [534, 421] on input "Freight Cost" at bounding box center [656, 432] width 303 height 23
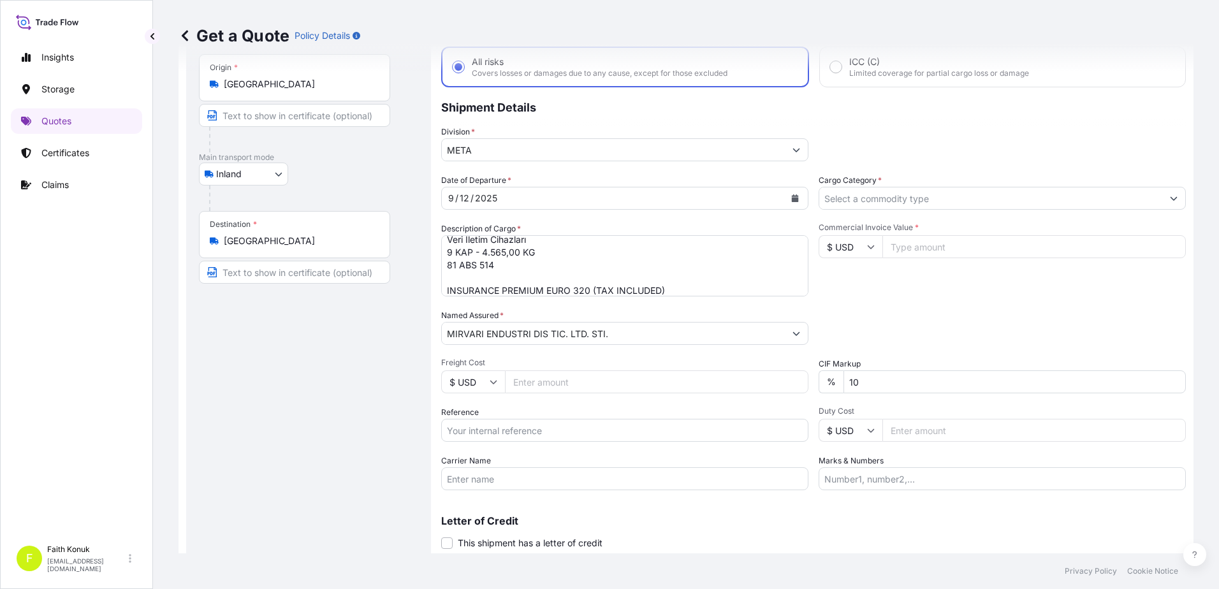
scroll to position [110, 0]
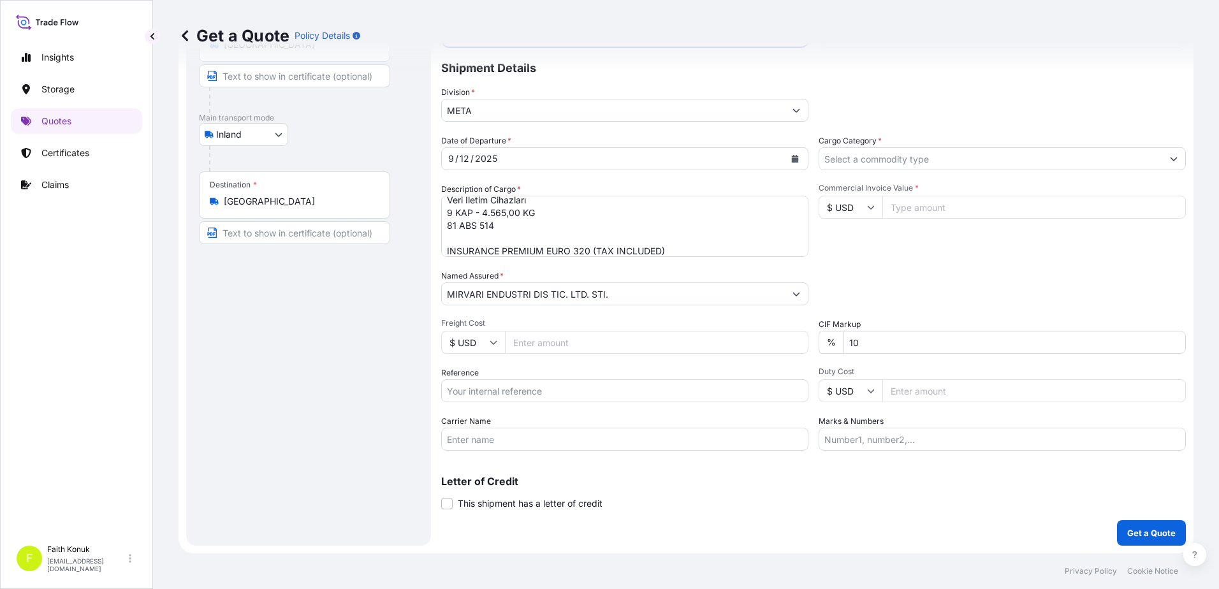
click at [475, 396] on input "Reference" at bounding box center [624, 390] width 367 height 23
paste input "2511779318"
type input "2511779318"
click at [521, 369] on div "Reference 2511779318" at bounding box center [624, 385] width 367 height 36
click at [499, 443] on input "Carrier Name" at bounding box center [624, 439] width 367 height 23
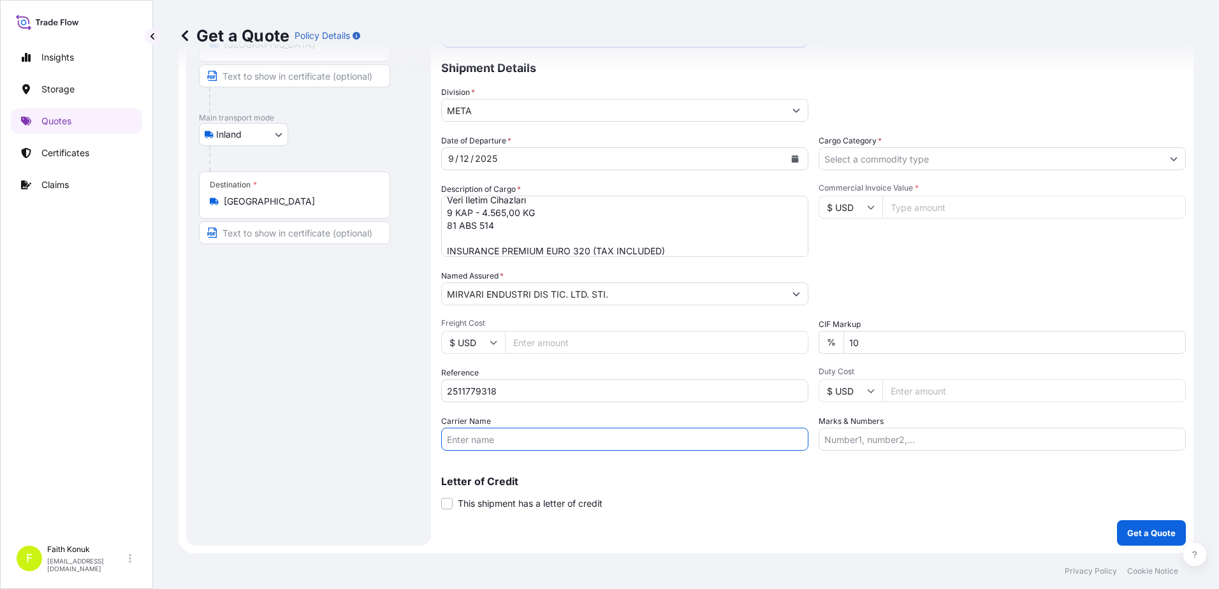
paste input "81 ABS 514"
type input "81 ABS 514"
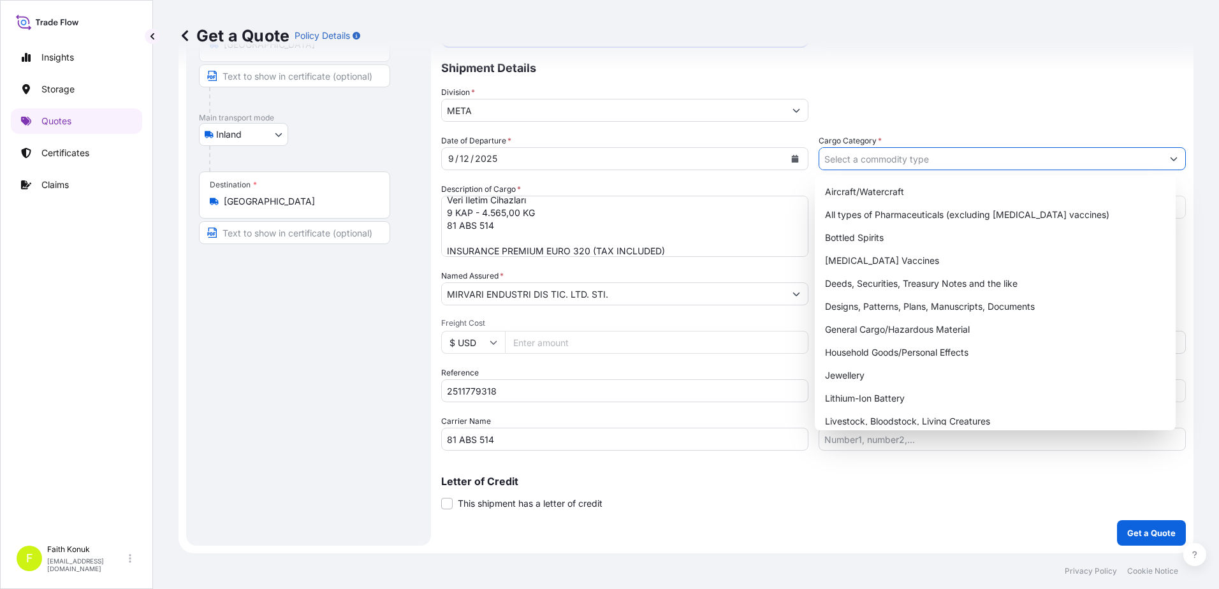
click at [876, 159] on input "Cargo Category *" at bounding box center [990, 158] width 343 height 23
click at [865, 325] on div "General Cargo/Hazardous Material" at bounding box center [995, 329] width 351 height 23
type input "General Cargo/Hazardous Material"
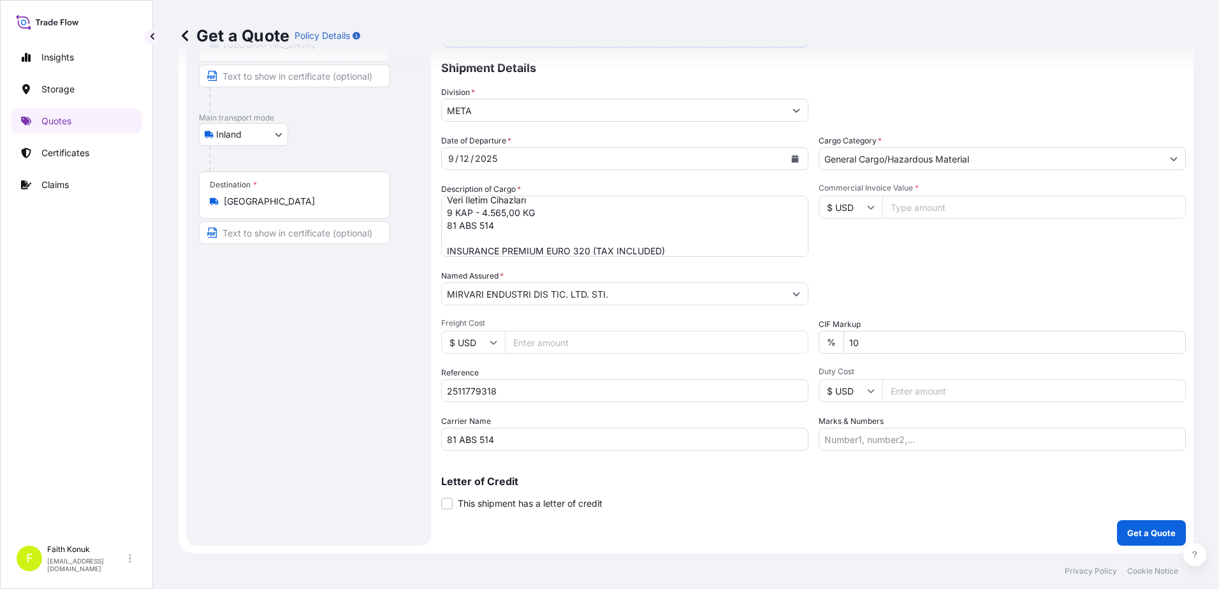
click at [871, 240] on div "Commercial Invoice Value * $ USD" at bounding box center [1002, 220] width 367 height 74
click at [867, 208] on icon at bounding box center [871, 207] width 8 height 8
click at [851, 247] on div "€ EUR" at bounding box center [846, 242] width 54 height 24
type input "€ EUR"
click at [922, 202] on input "Commercial Invoice Value *" at bounding box center [1033, 207] width 303 height 23
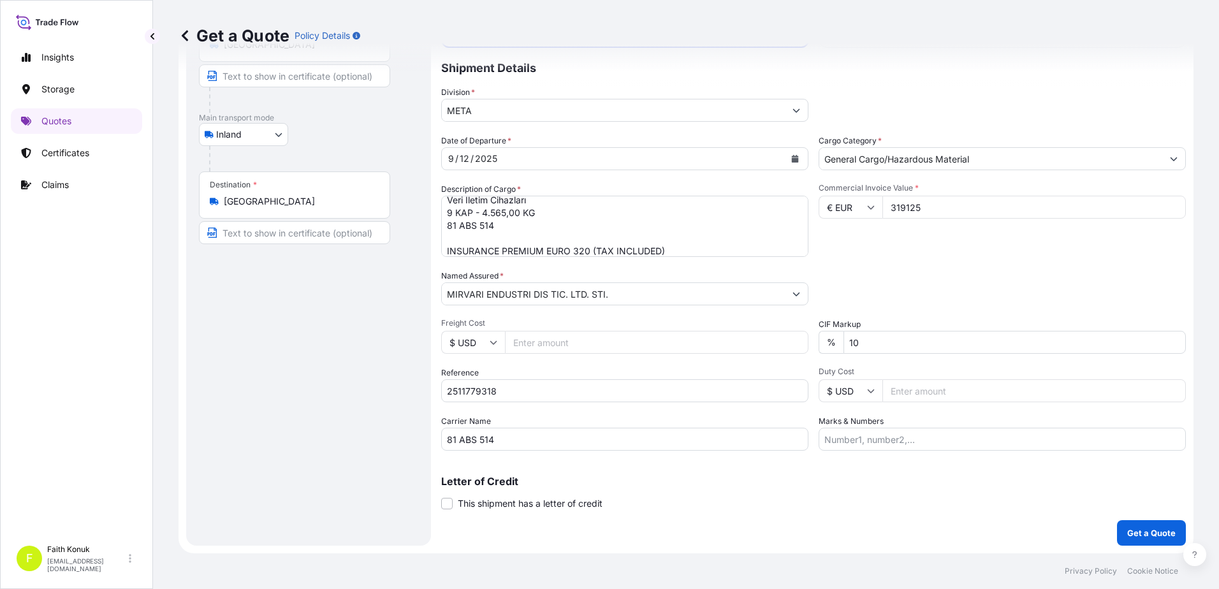
type input "319125"
click at [942, 261] on div "Date of Departure * [DATE] Cargo Category * General Cargo/Hazardous Material De…" at bounding box center [813, 293] width 745 height 316
click at [1127, 527] on p "Get a Quote" at bounding box center [1151, 533] width 48 height 13
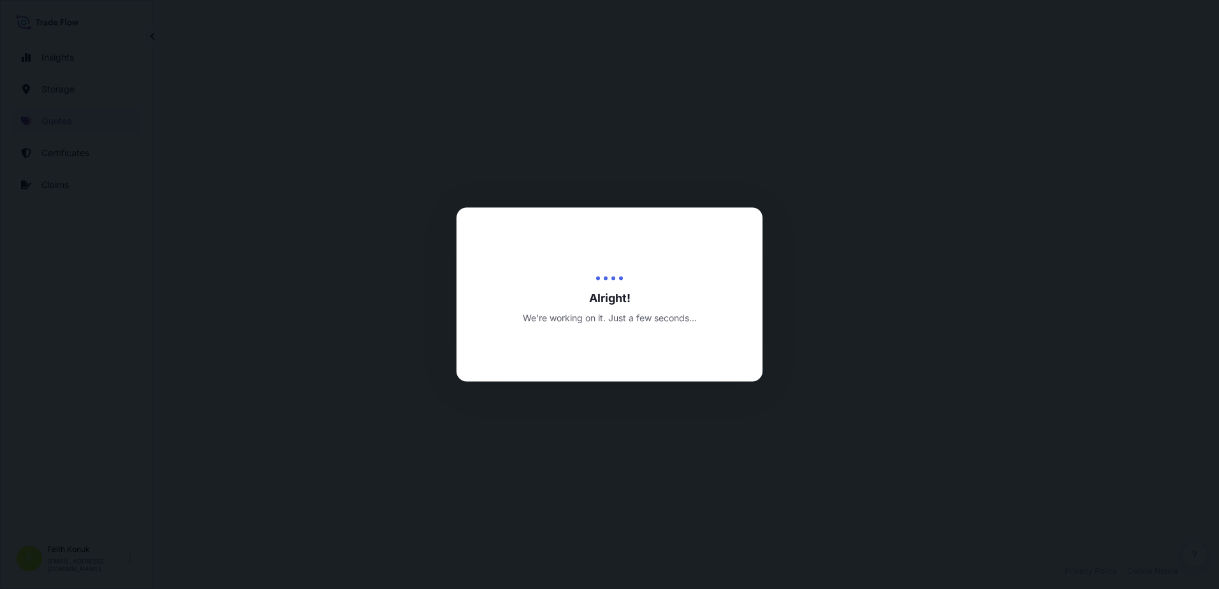
select select "Inland"
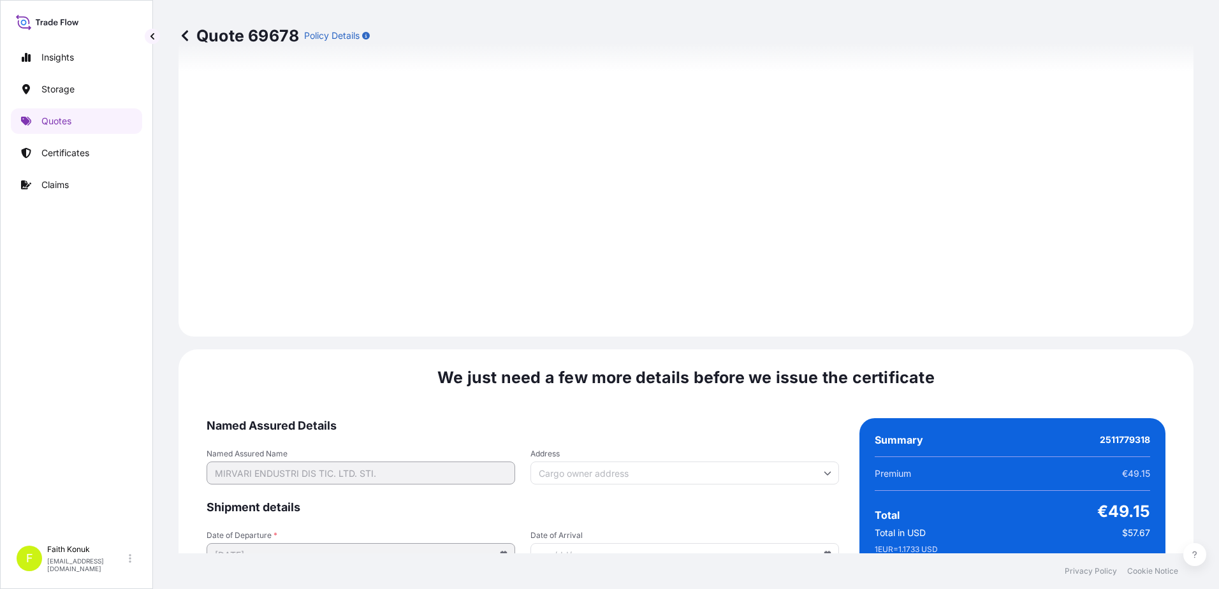
scroll to position [1881, 0]
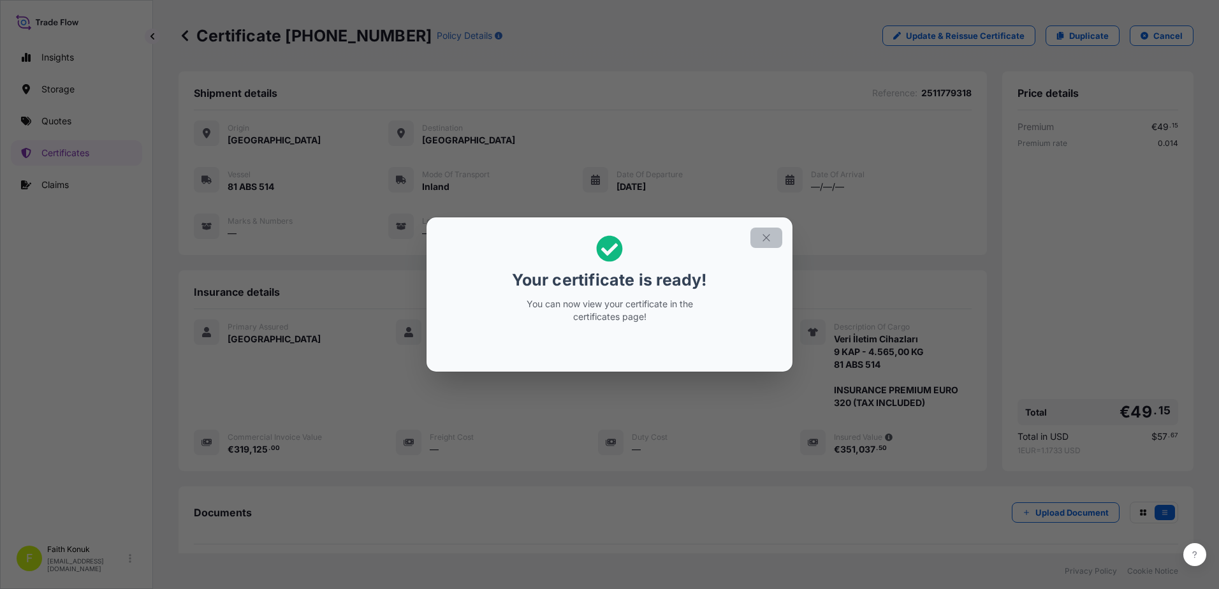
click at [771, 237] on icon "button" at bounding box center [766, 237] width 11 height 11
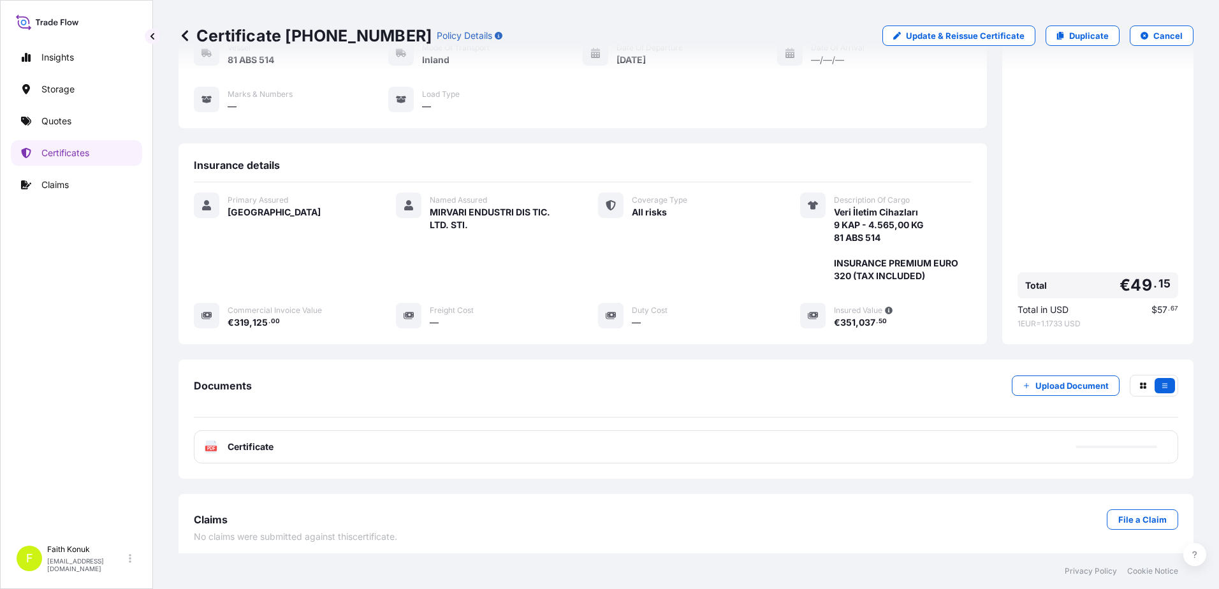
scroll to position [132, 0]
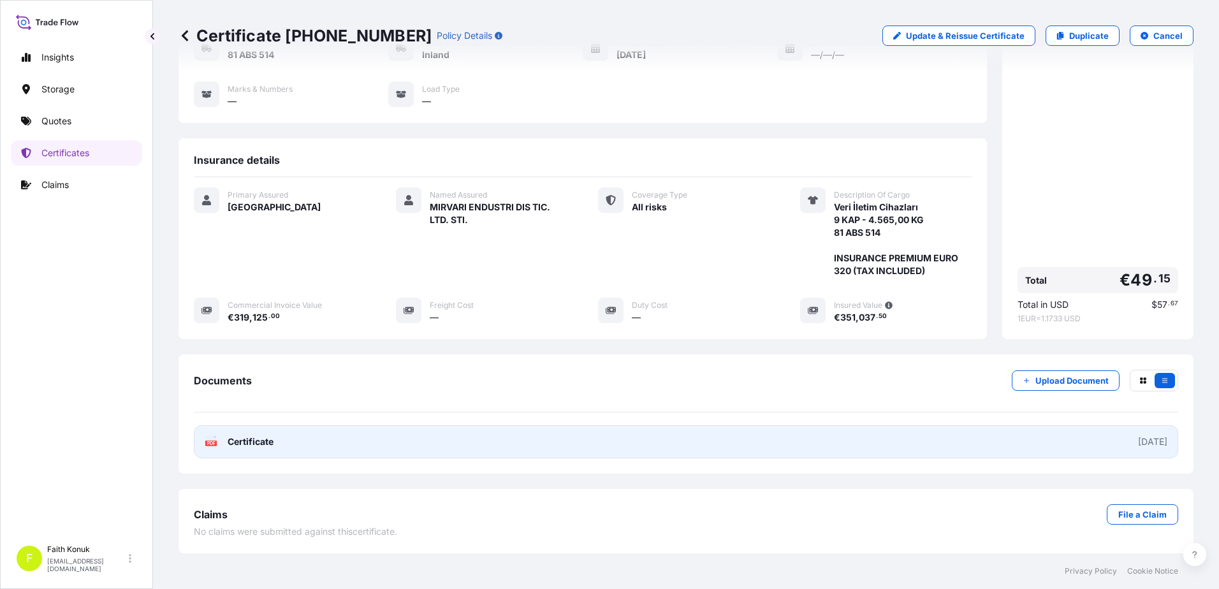
click at [228, 440] on span "Certificate" at bounding box center [251, 441] width 46 height 13
click at [247, 443] on span "Certificate" at bounding box center [251, 441] width 46 height 13
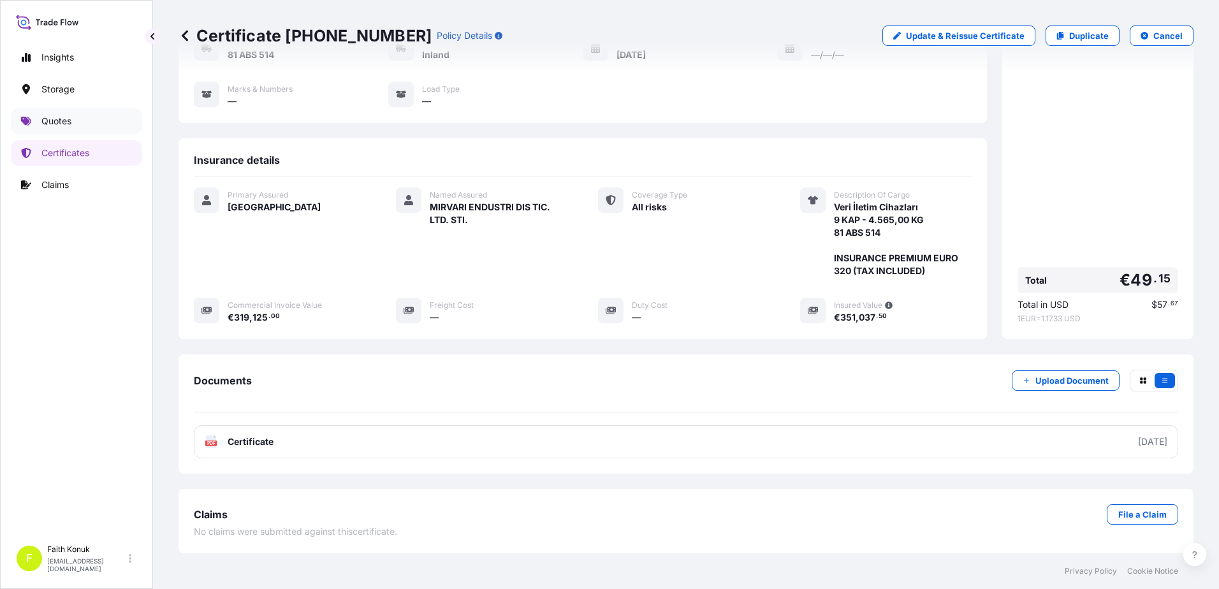
click at [66, 122] on p "Quotes" at bounding box center [56, 121] width 30 height 13
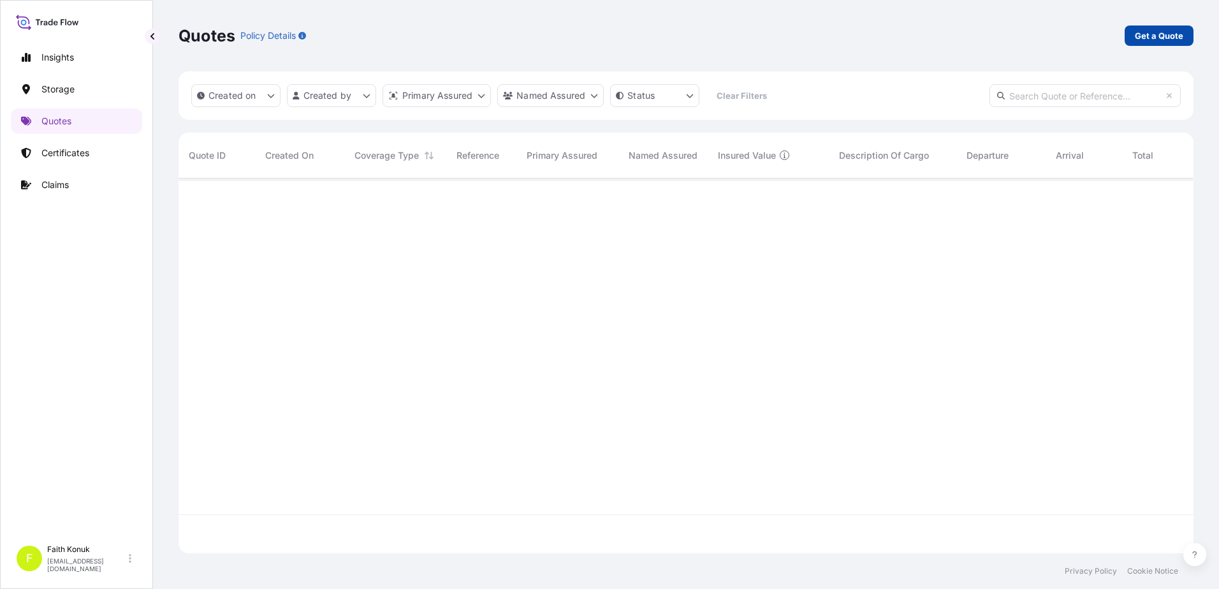
scroll to position [411, 1005]
click at [1130, 34] on link "Get a Quote" at bounding box center [1159, 36] width 69 height 20
select select "Water"
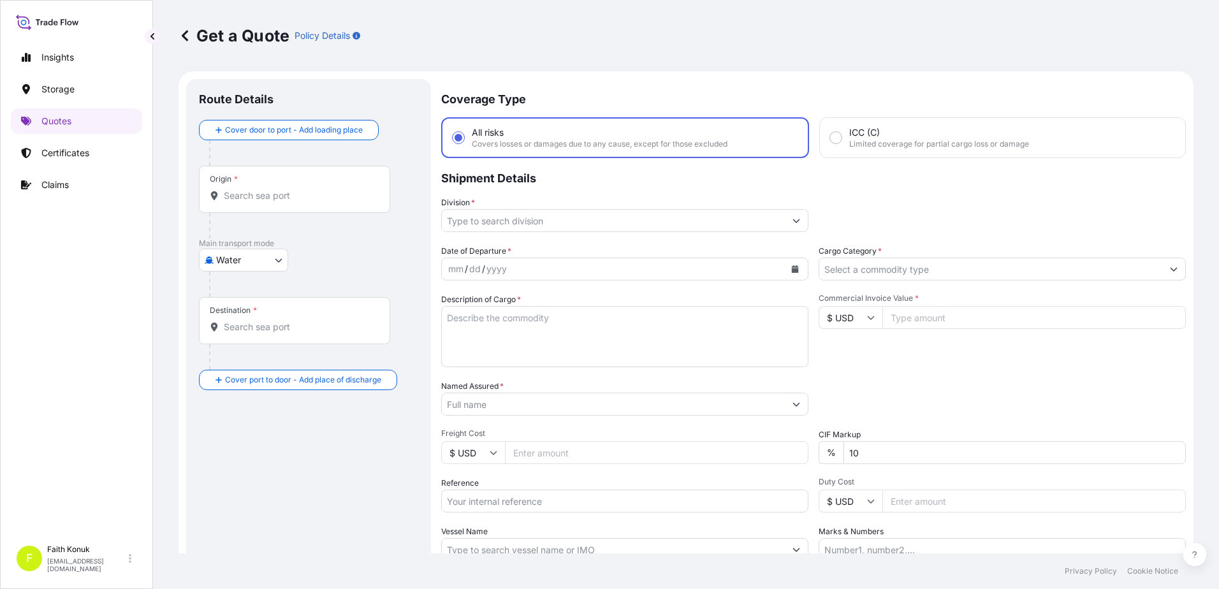
scroll to position [20, 0]
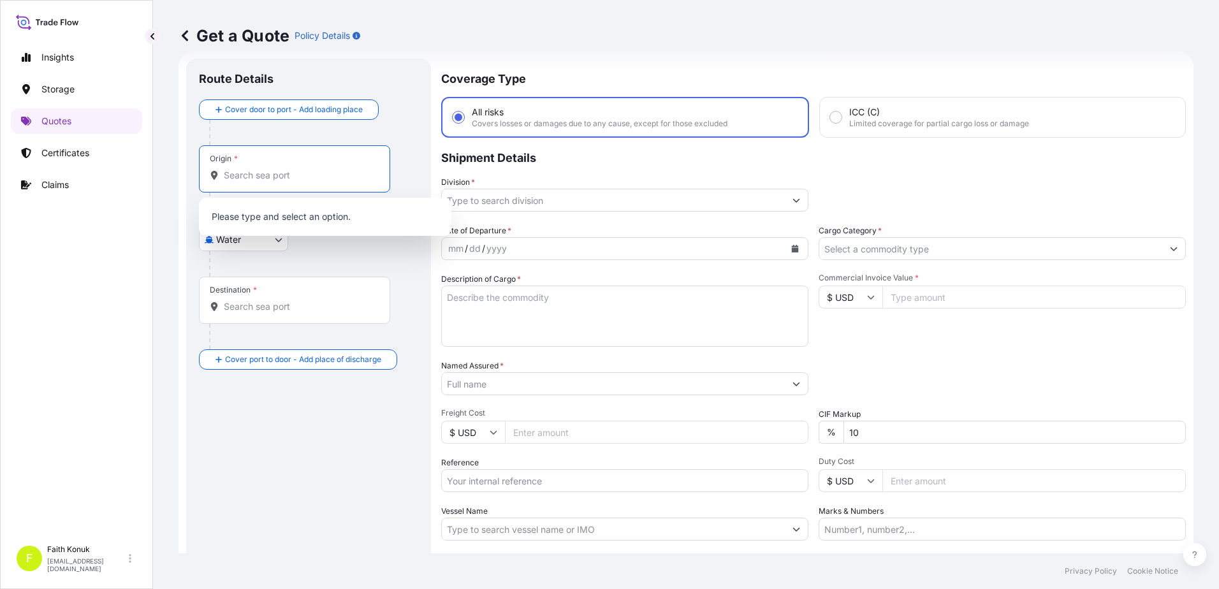
click at [245, 171] on input "Origin *" at bounding box center [299, 175] width 150 height 13
type input "[GEOGRAPHIC_DATA]"
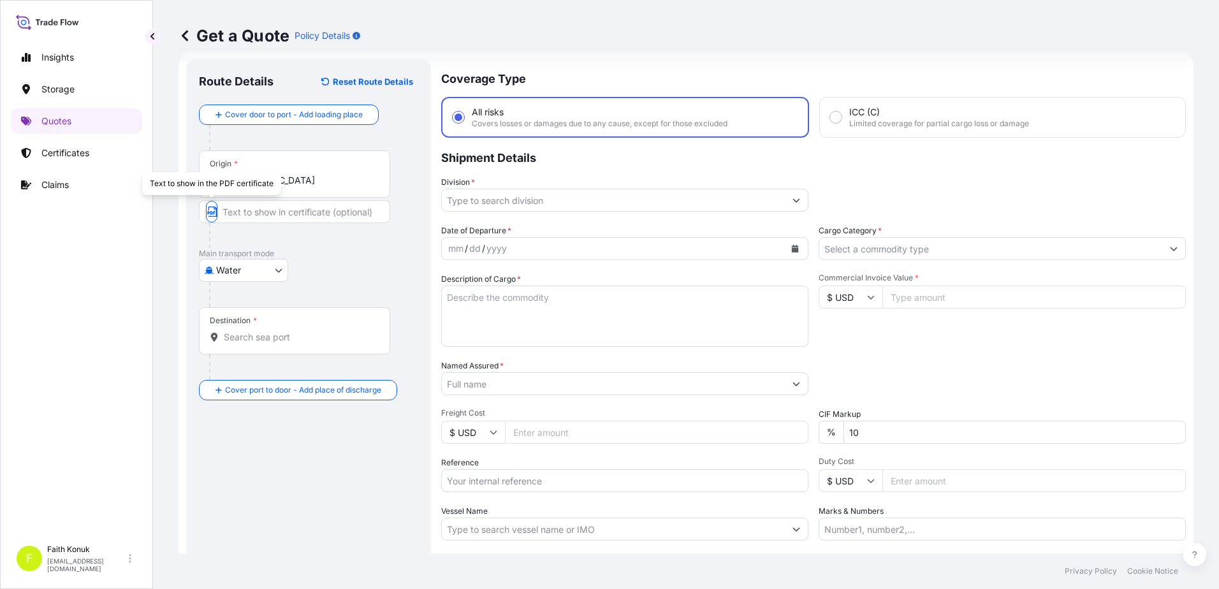
click at [252, 267] on body "0 options available. 1 option available. Insights Storage Quotes Certificates C…" at bounding box center [609, 294] width 1219 height 589
click at [247, 351] on span "Inland" at bounding box center [236, 349] width 26 height 13
select select "Inland"
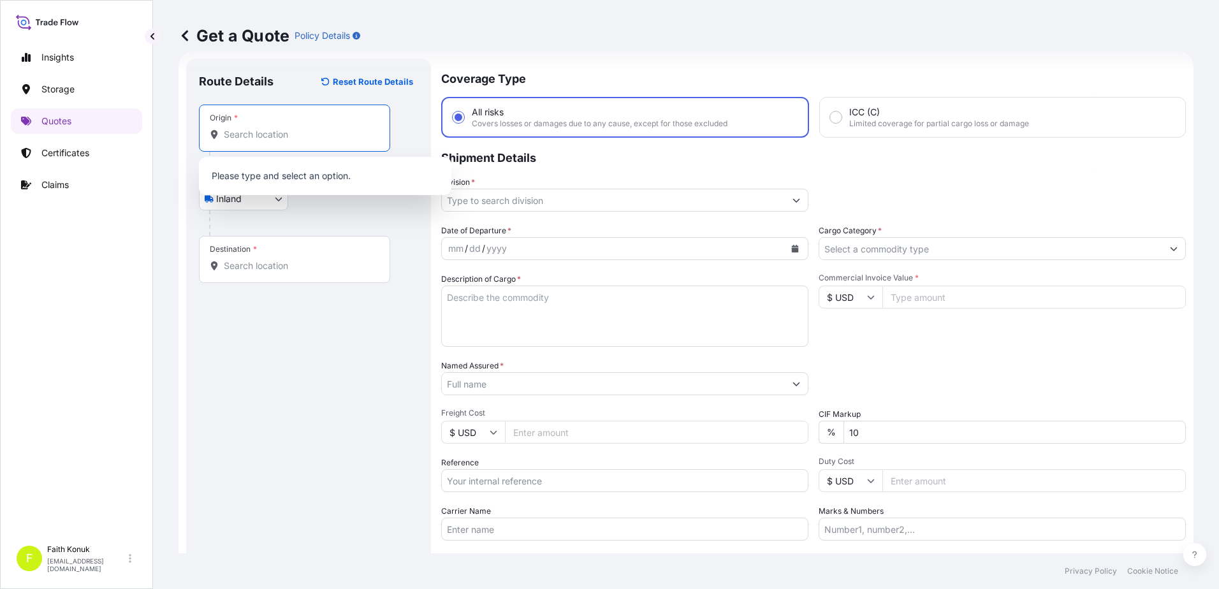
click at [254, 139] on input "Origin *" at bounding box center [299, 134] width 150 height 13
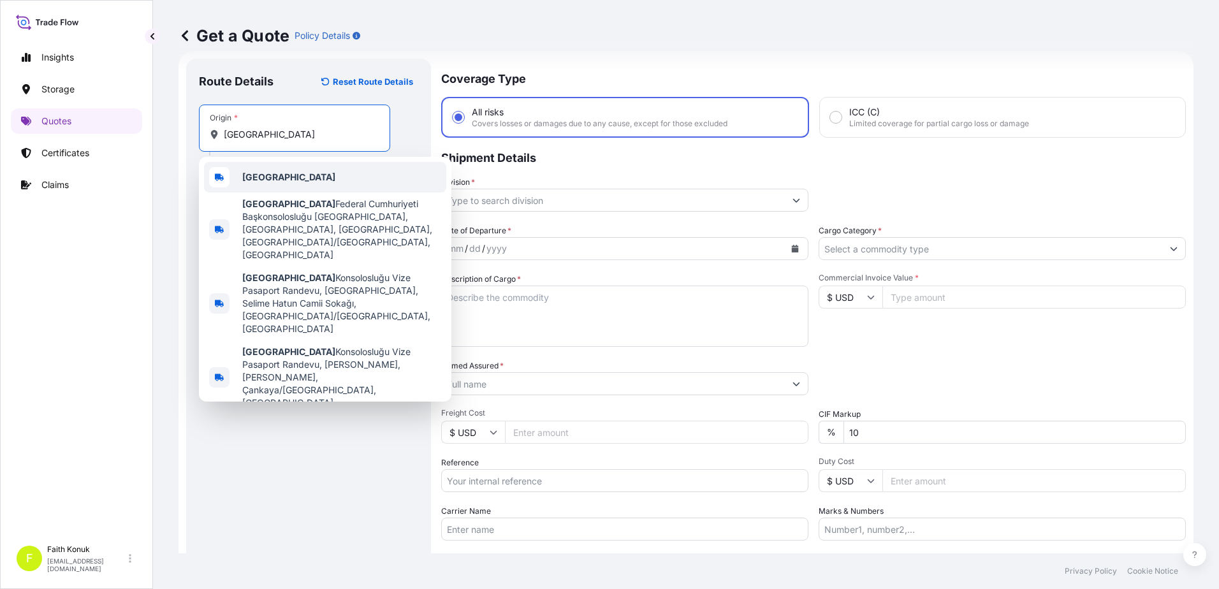
click at [268, 172] on b "[GEOGRAPHIC_DATA]" at bounding box center [288, 177] width 93 height 11
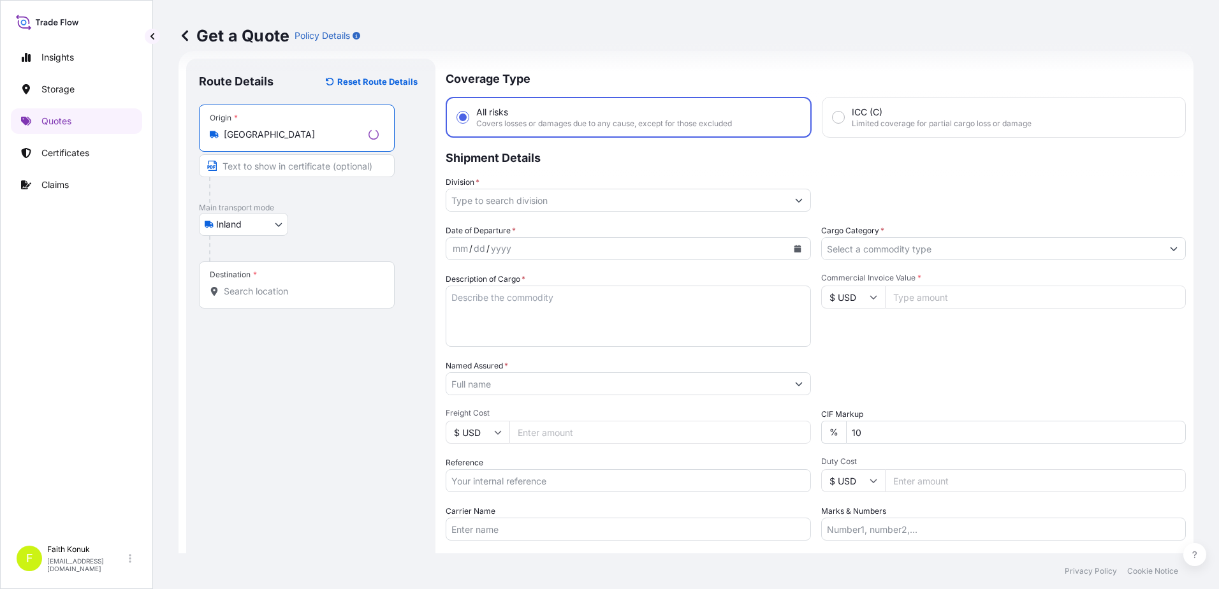
type input "[GEOGRAPHIC_DATA]"
click at [335, 205] on p "Main transport mode" at bounding box center [308, 208] width 219 height 10
click at [284, 294] on input "Destination *" at bounding box center [299, 291] width 150 height 13
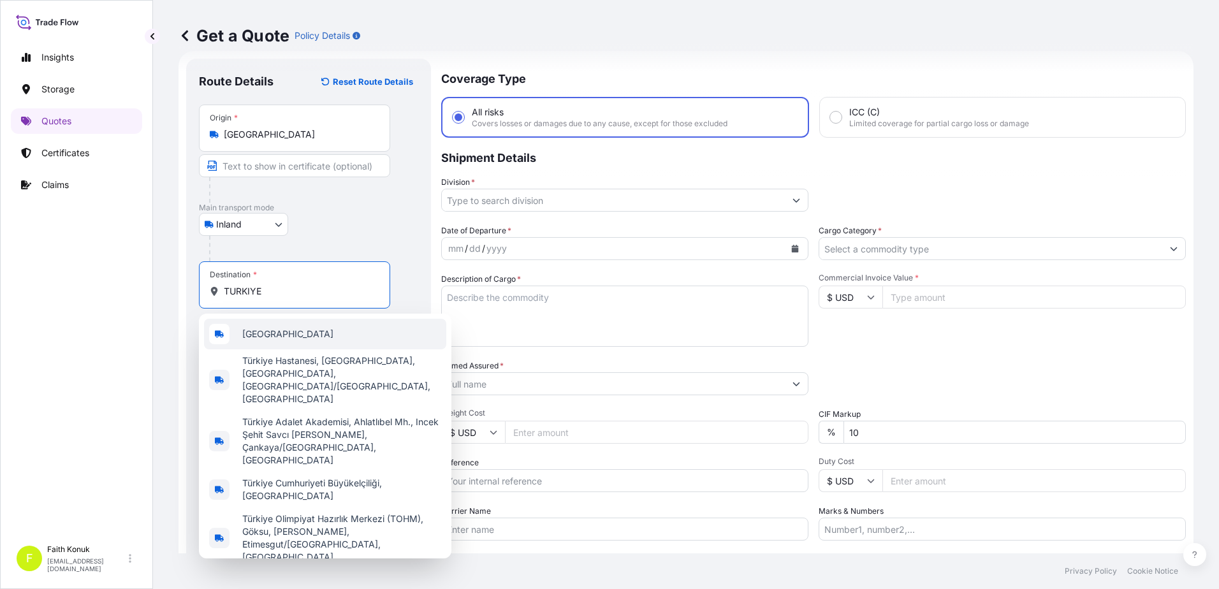
click at [281, 335] on div "[GEOGRAPHIC_DATA]" at bounding box center [325, 334] width 242 height 31
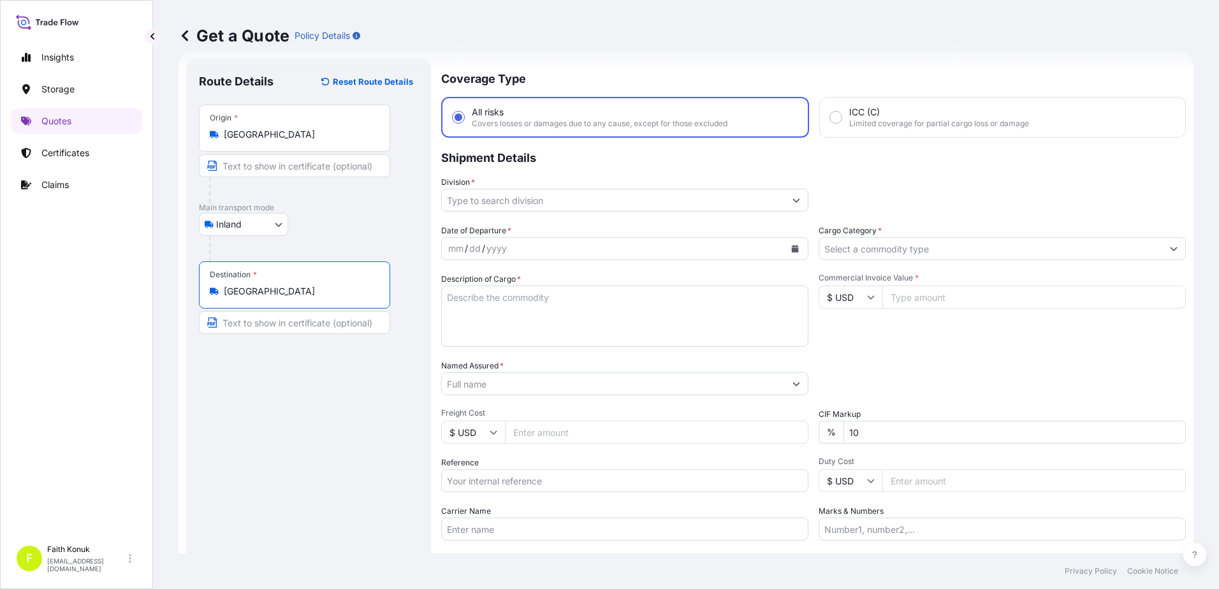
type input "[GEOGRAPHIC_DATA]"
click at [310, 217] on div "Inland Air Water Inland" at bounding box center [308, 224] width 219 height 23
click at [508, 204] on input "Division *" at bounding box center [613, 200] width 343 height 23
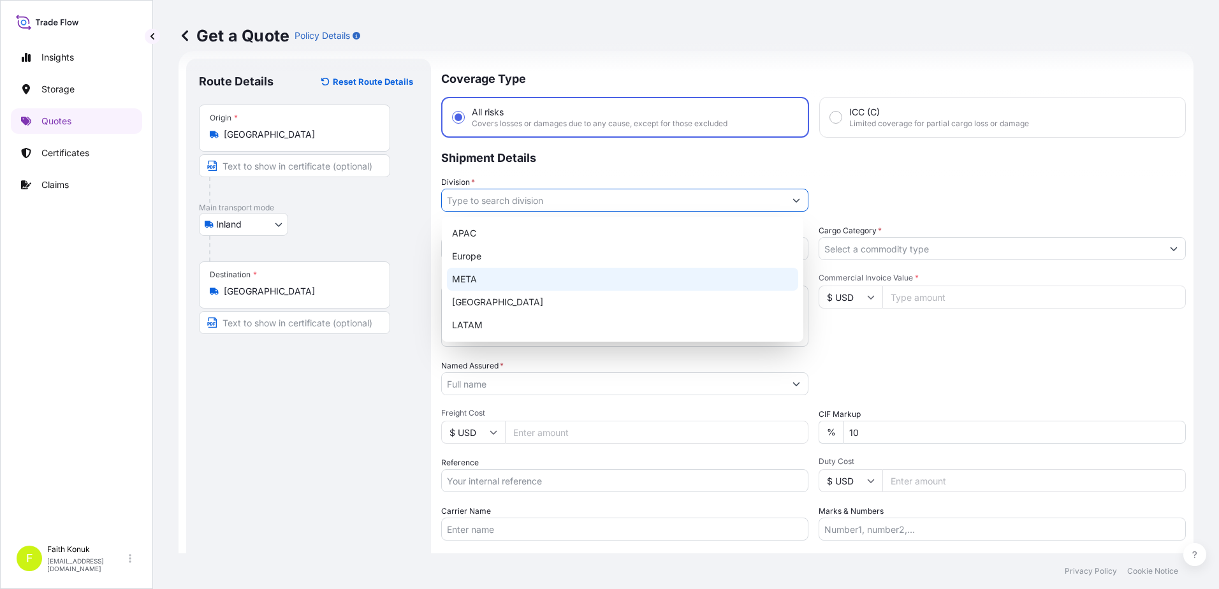
click at [493, 281] on div "META" at bounding box center [622, 279] width 351 height 23
type input "META"
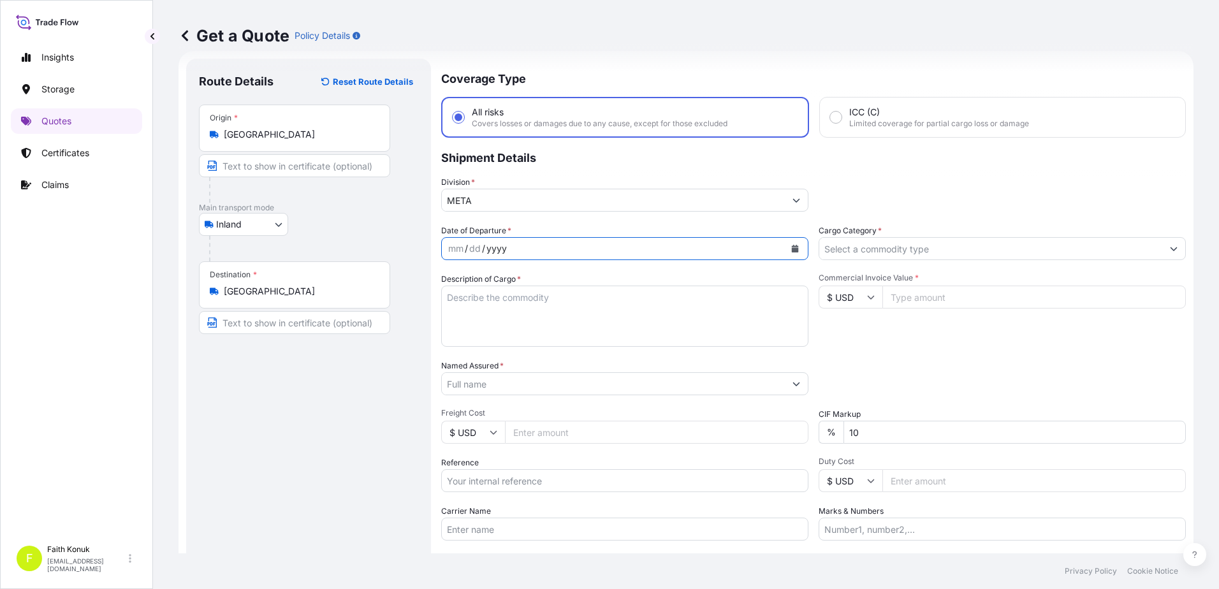
click at [529, 227] on div "Date of Departure * mm / dd / yyyy" at bounding box center [624, 242] width 367 height 36
click at [792, 252] on button "Calendar" at bounding box center [795, 248] width 20 height 20
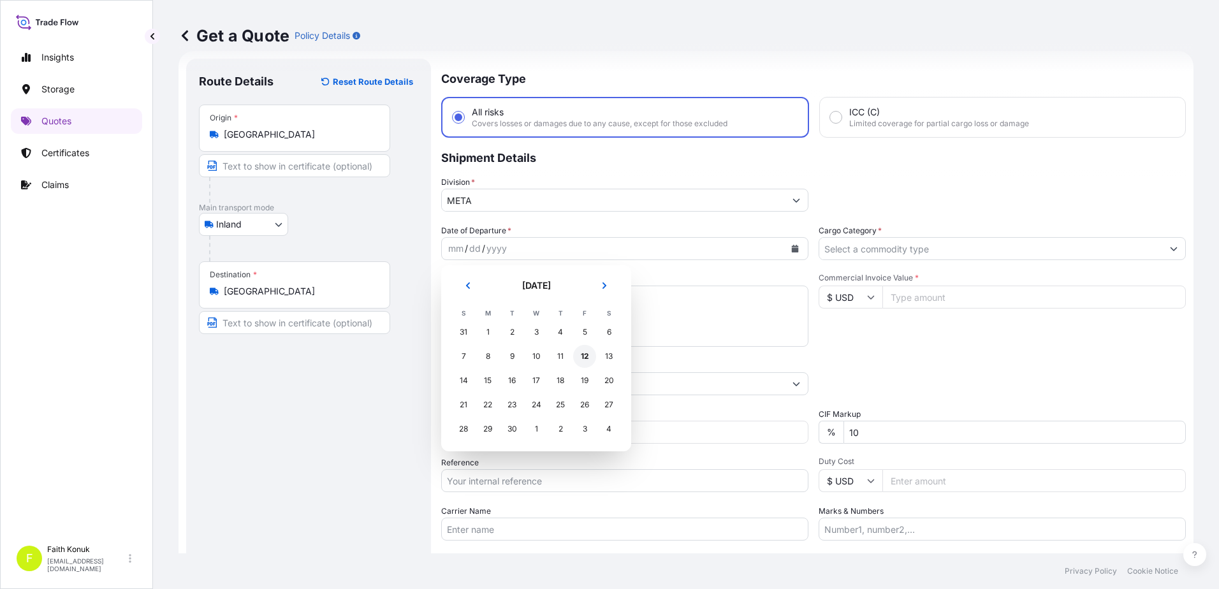
click at [578, 353] on div "12" at bounding box center [584, 356] width 23 height 23
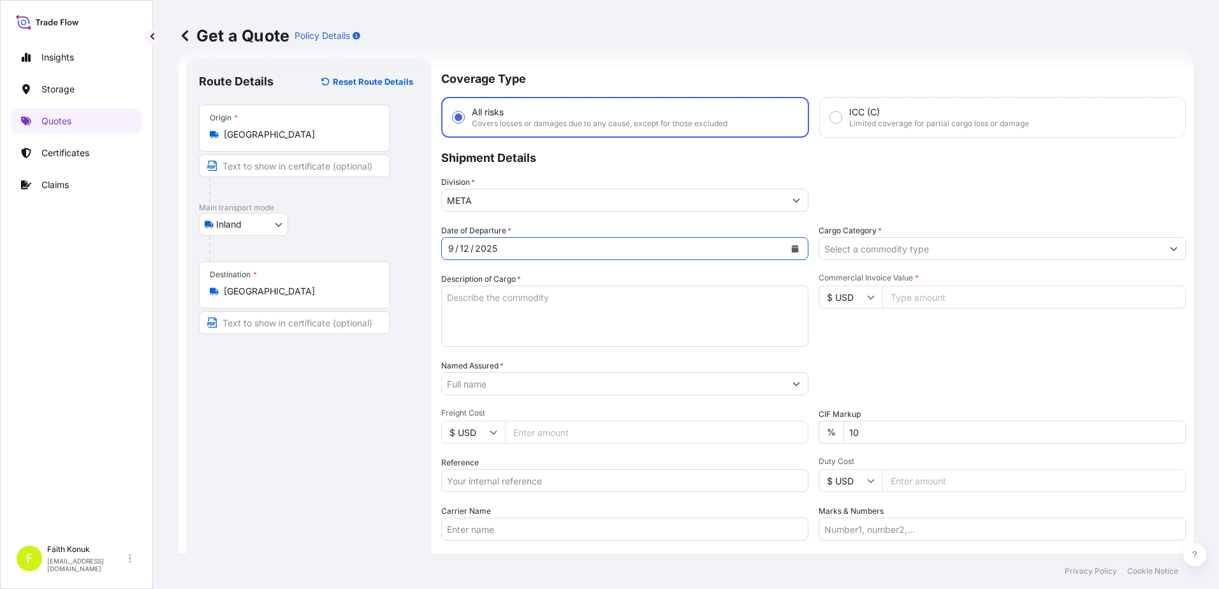
click at [511, 305] on textarea "Description of Cargo *" at bounding box center [624, 316] width 367 height 61
click at [503, 302] on textarea "Description of Cargo *" at bounding box center [624, 316] width 367 height 61
paste textarea "Veri İletim Cihazları 2 KAP - 720,00 KG"
click at [484, 326] on textarea "Veri İletim Cihazları 2 KAP - 720,00 KG" at bounding box center [624, 316] width 367 height 61
paste textarea "81 ABS 514"
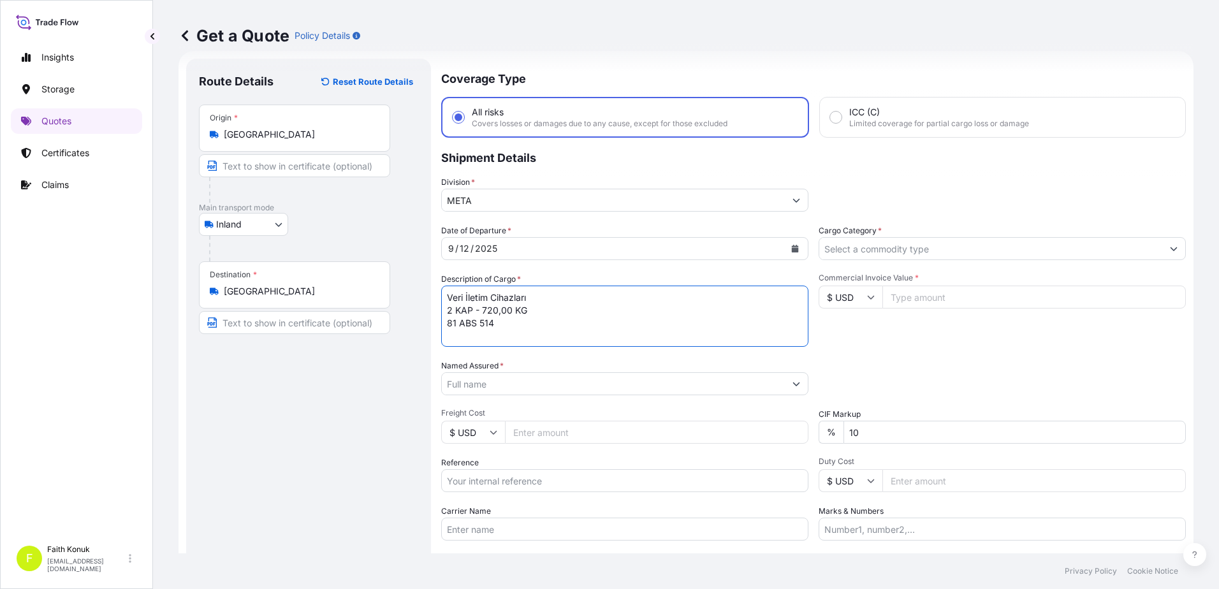
scroll to position [8, 0]
click at [581, 340] on textarea "Veri İletim Cihazları 2 KAP - 720,00 KG 81 ABS 514 INSURANCE PREMIUM EURO" at bounding box center [624, 316] width 367 height 61
type textarea "Veri İletim Cihazları 2 KAP - 720,00 KG 81 ABS 514 INSURANCE PREMIUM EURO 100 (…"
click at [478, 374] on input "Named Assured *" at bounding box center [613, 383] width 343 height 23
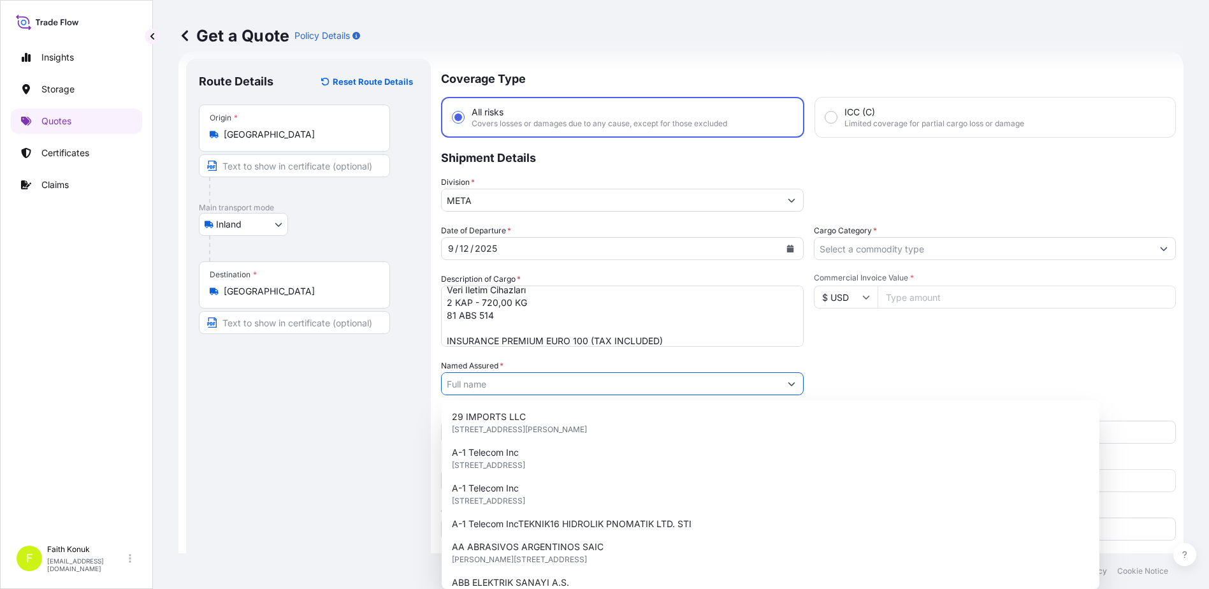
paste input "MIRVARI ENDUSTRI DIS TIC. LTD. STI."
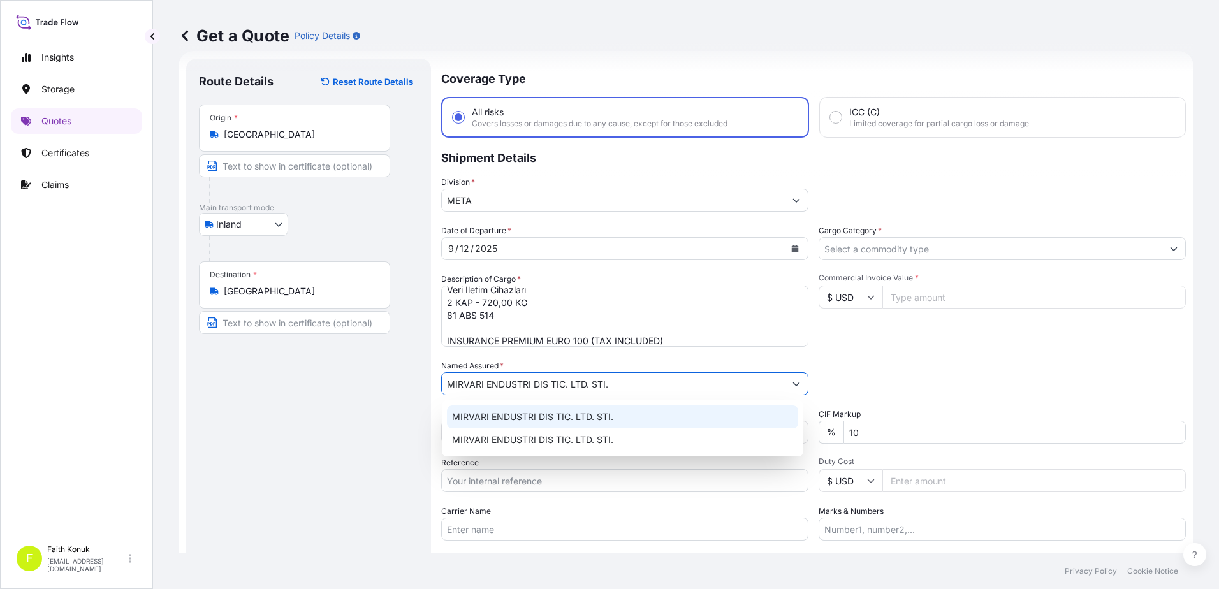
click at [536, 413] on span "MIRVARI ENDUSTRI DIS TIC. LTD. STI." at bounding box center [532, 417] width 161 height 13
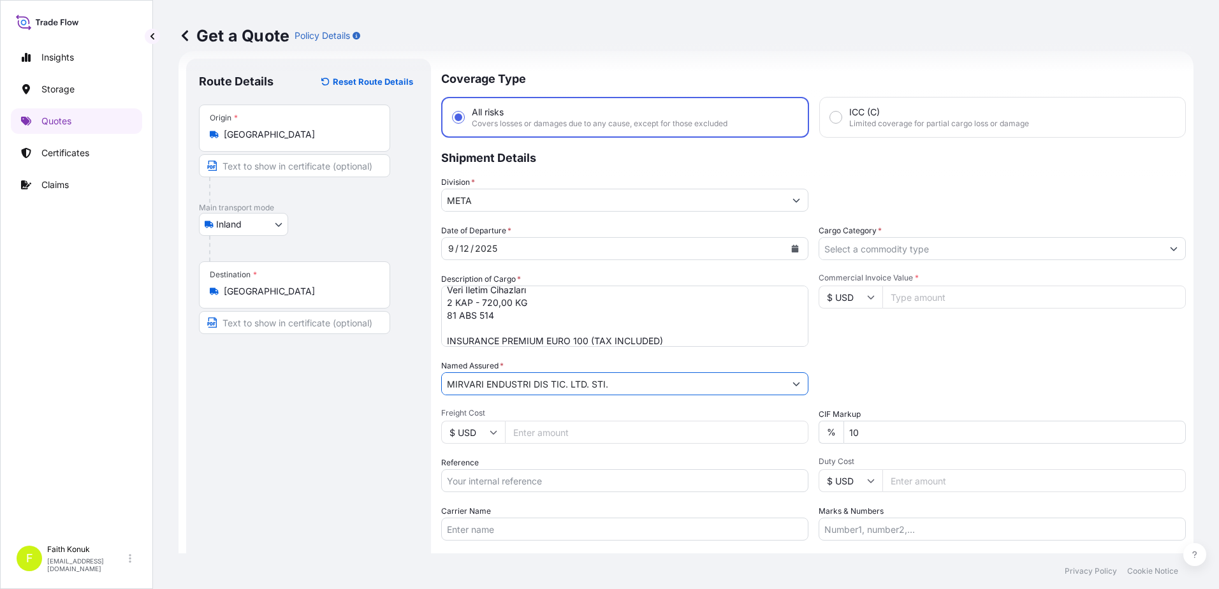
type input "MIRVARI ENDUSTRI DIS TIC. LTD. STI."
click at [672, 353] on div "Date of Departure * [DATE] Cargo Category * Description of Cargo * Veri İletim …" at bounding box center [813, 382] width 745 height 316
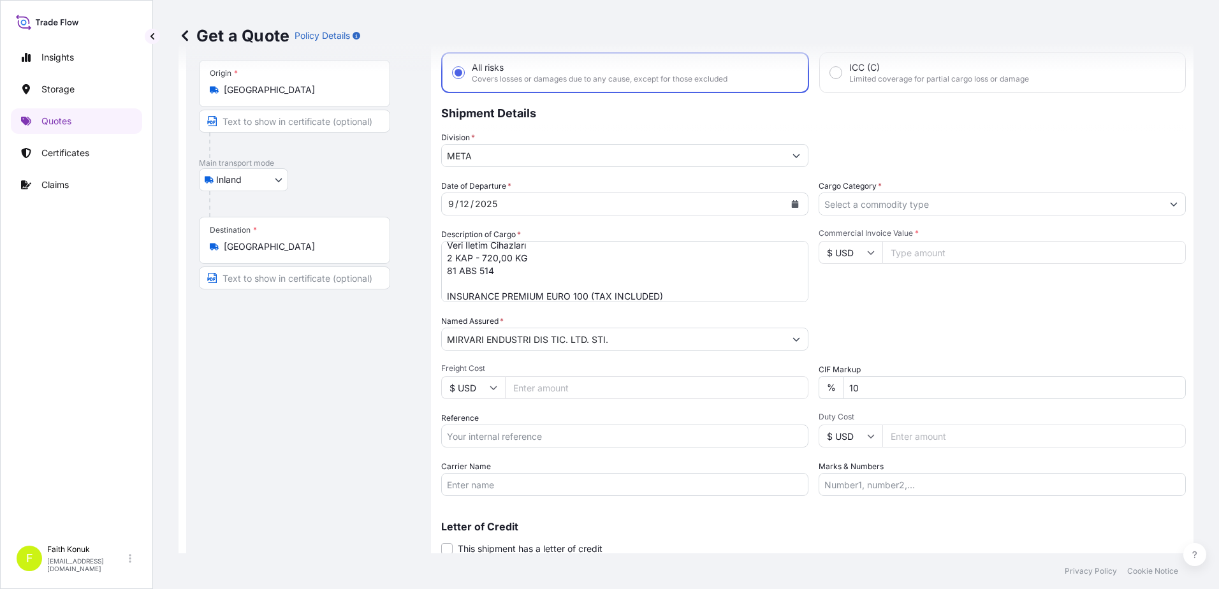
scroll to position [110, 0]
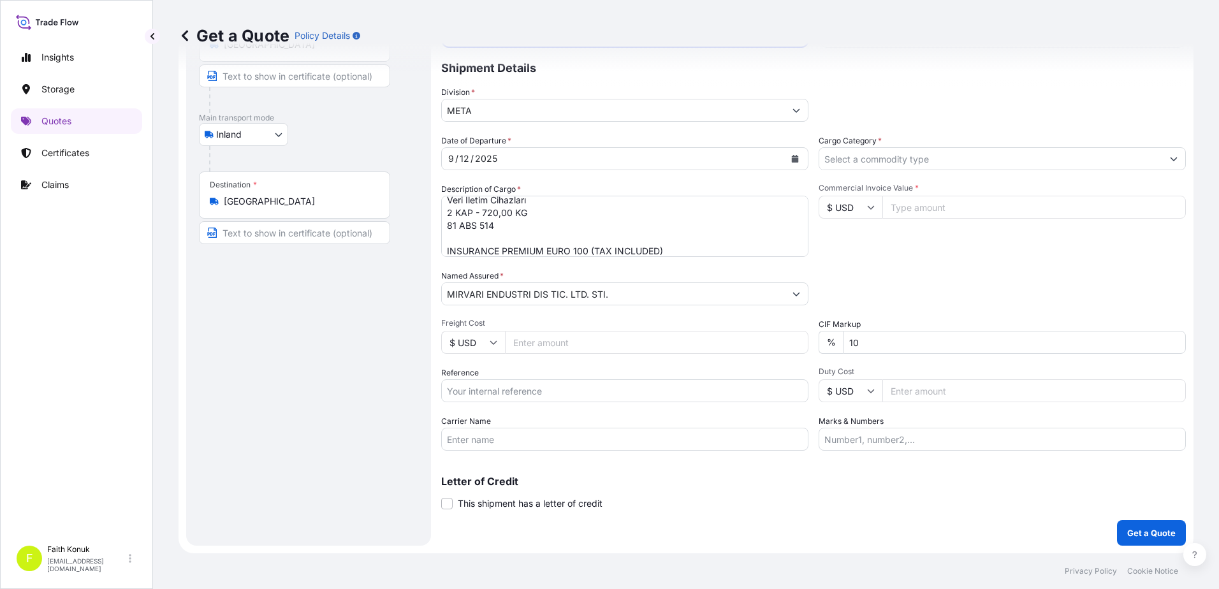
click at [505, 387] on input "Reference" at bounding box center [624, 390] width 367 height 23
paste input "2511779332"
type input "2511779332"
click at [544, 361] on div "Date of Departure * [DATE] Cargo Category * Description of Cargo * Veri İletim …" at bounding box center [813, 293] width 745 height 316
click at [477, 439] on input "Carrier Name" at bounding box center [624, 439] width 367 height 23
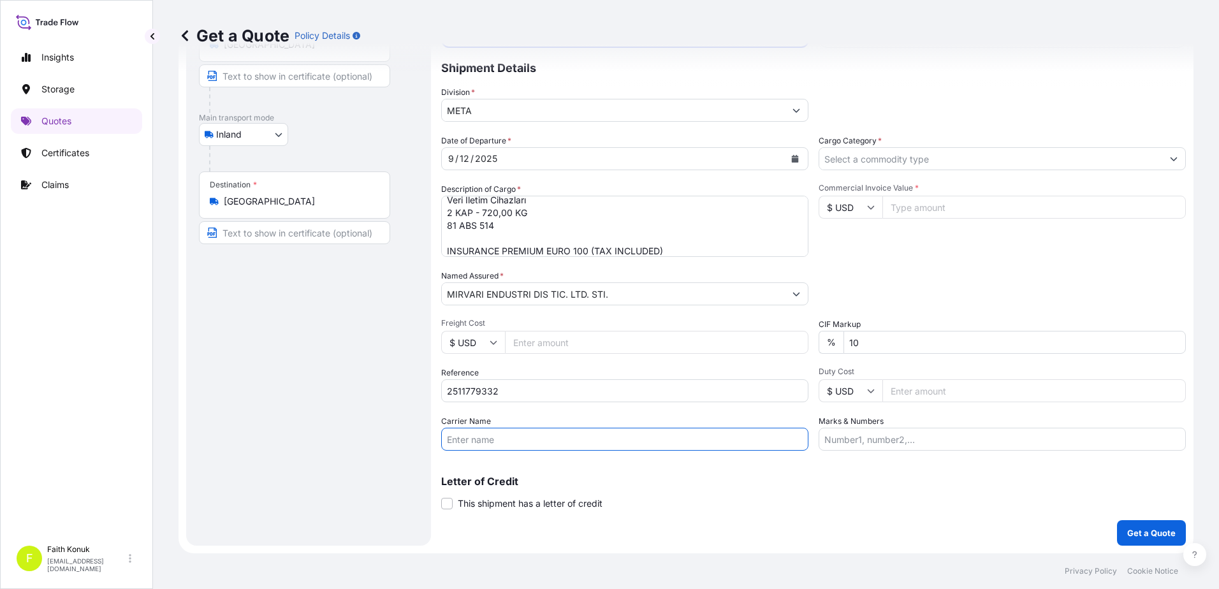
paste input "81 ABS 514"
type input "81 ABS 514"
click at [674, 504] on div "Letter of Credit This shipment has a letter of credit Letter of credit * Letter…" at bounding box center [813, 493] width 745 height 34
click at [873, 160] on input "Cargo Category *" at bounding box center [990, 158] width 343 height 23
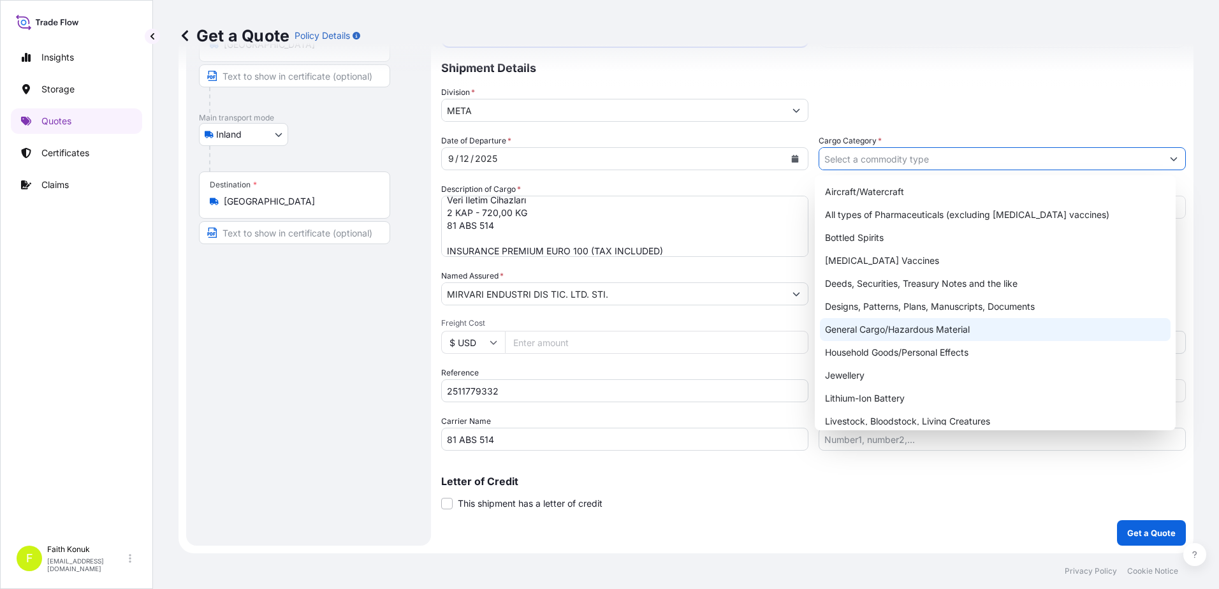
click at [866, 326] on div "General Cargo/Hazardous Material" at bounding box center [995, 329] width 351 height 23
type input "General Cargo/Hazardous Material"
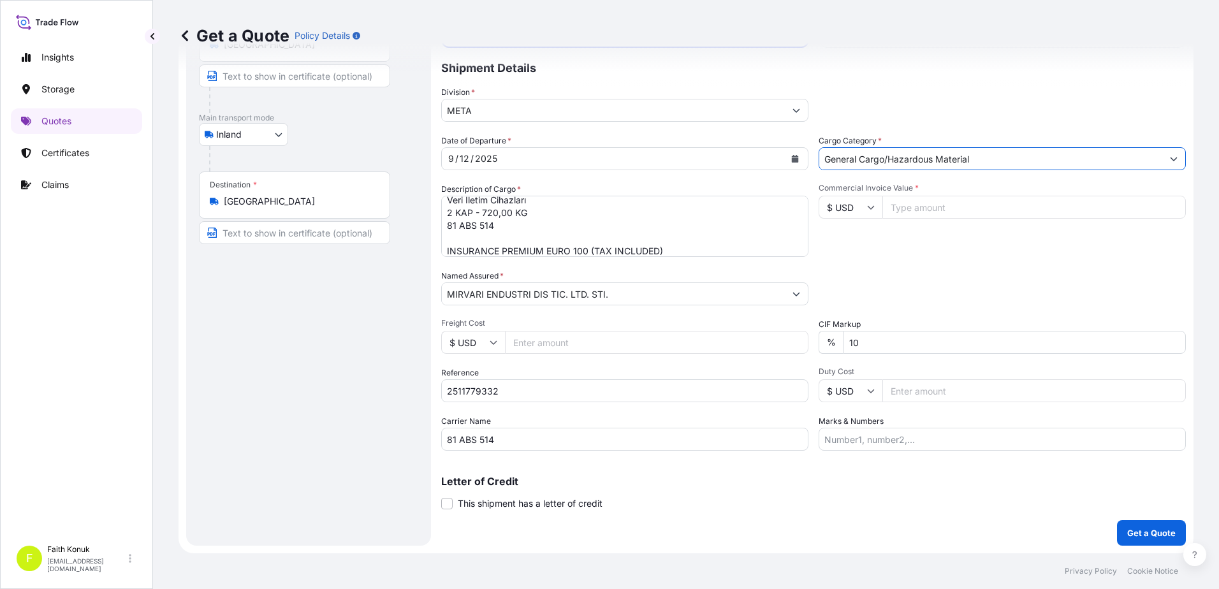
click at [865, 252] on div "Commercial Invoice Value * $ USD" at bounding box center [1002, 220] width 367 height 74
click at [856, 205] on input "$ USD" at bounding box center [851, 207] width 64 height 23
click at [852, 247] on div "€ EUR" at bounding box center [846, 242] width 54 height 24
type input "€ EUR"
click at [924, 207] on input "Commercial Invoice Value *" at bounding box center [1033, 207] width 303 height 23
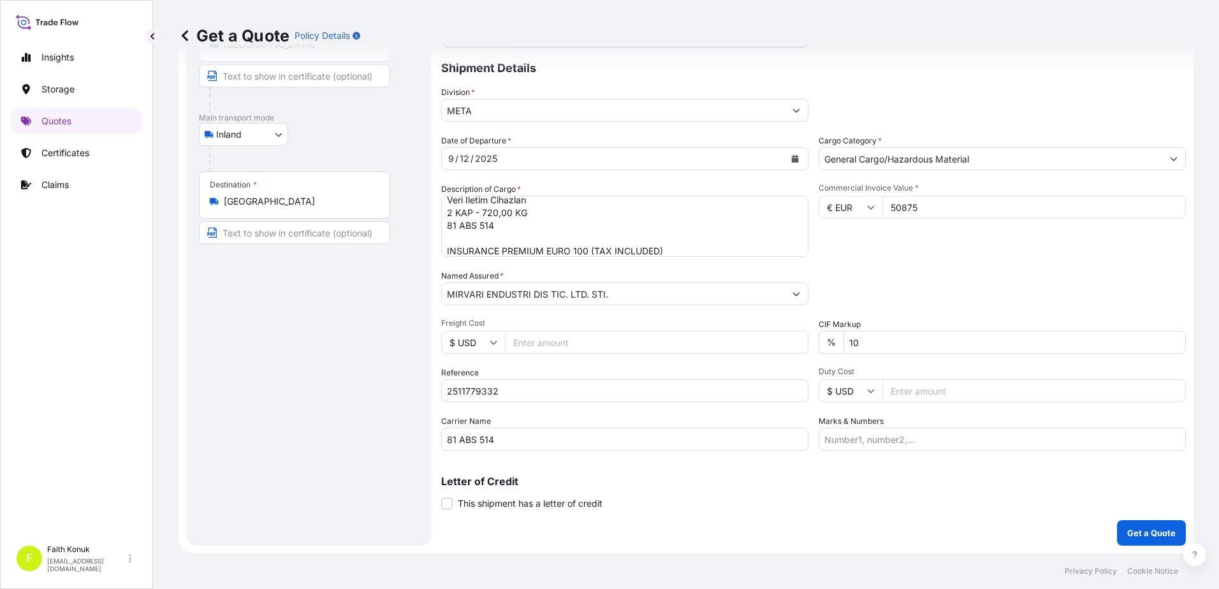
type input "50875"
click at [899, 254] on div "Commercial Invoice Value * € EUR 50875" at bounding box center [1002, 220] width 367 height 74
click at [1139, 529] on p "Get a Quote" at bounding box center [1151, 533] width 48 height 13
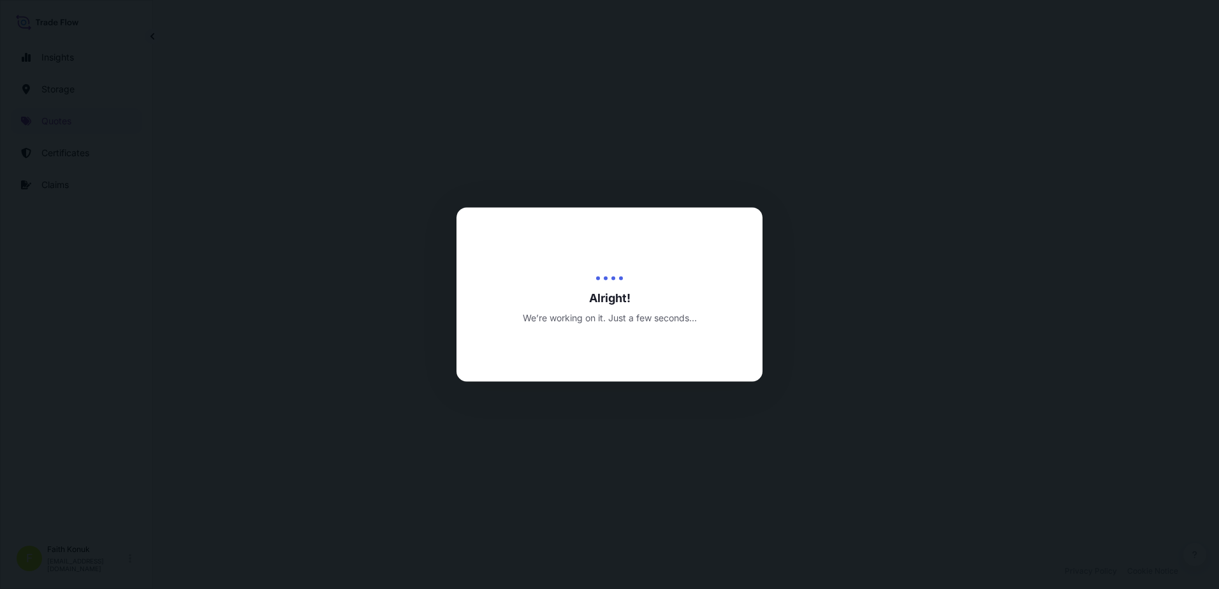
select select "Inland"
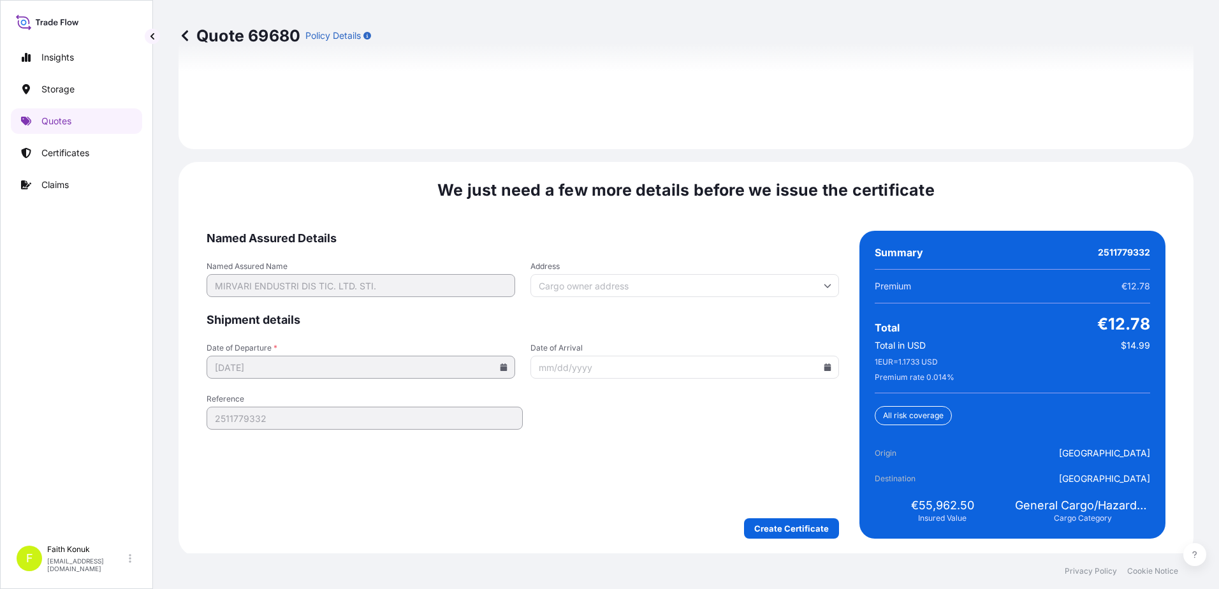
scroll to position [1881, 0]
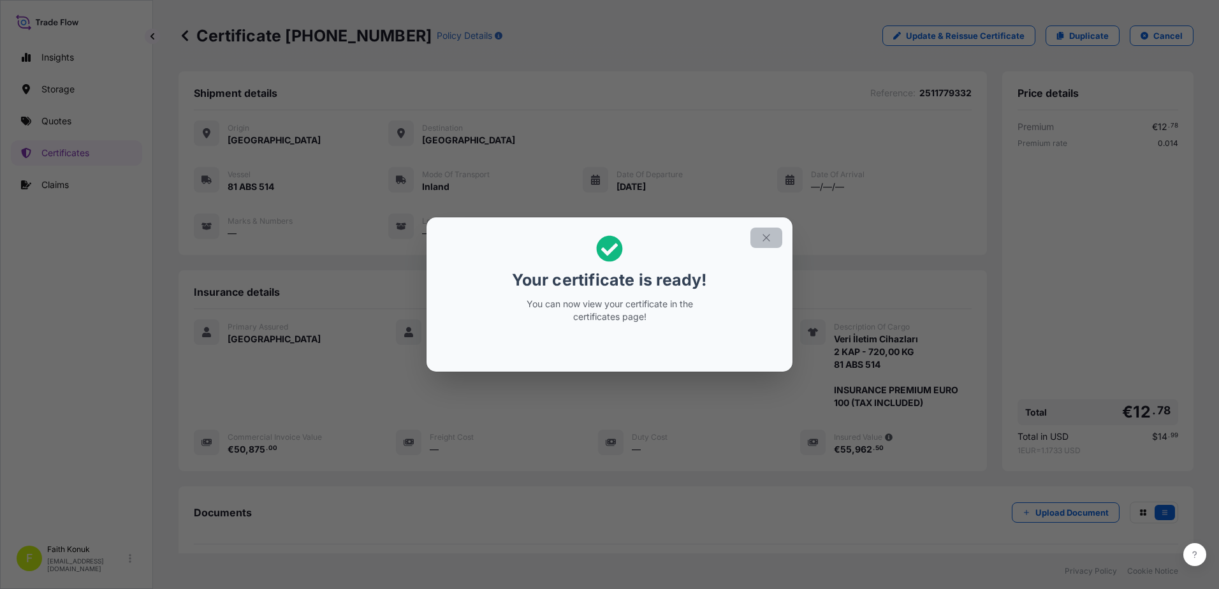
click at [764, 240] on icon "button" at bounding box center [766, 237] width 7 height 7
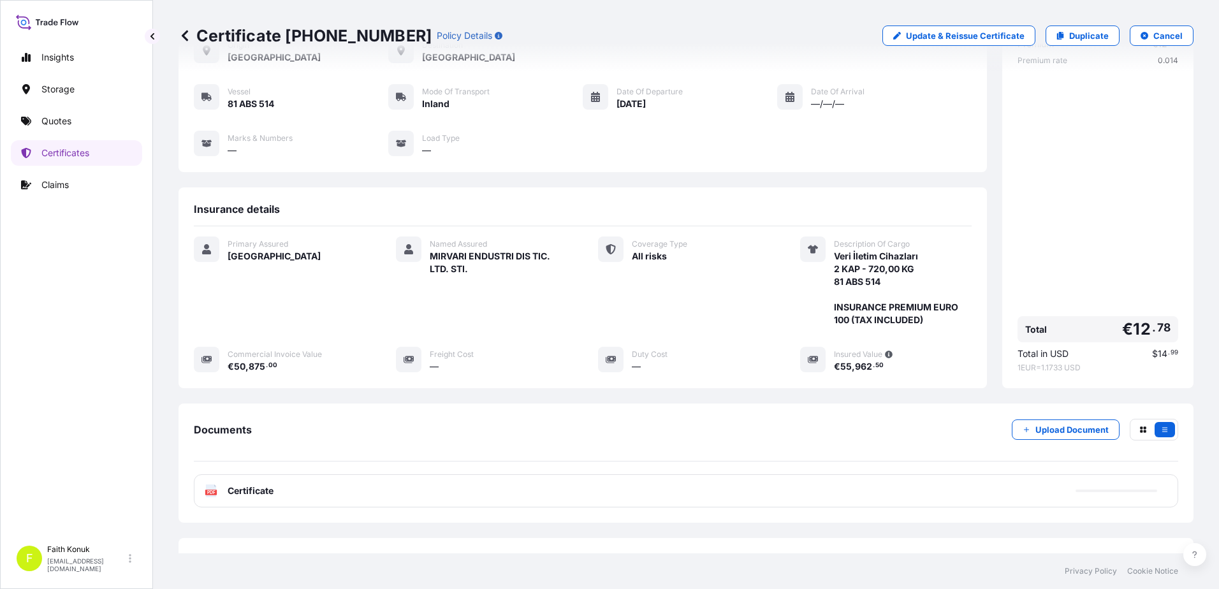
scroll to position [132, 0]
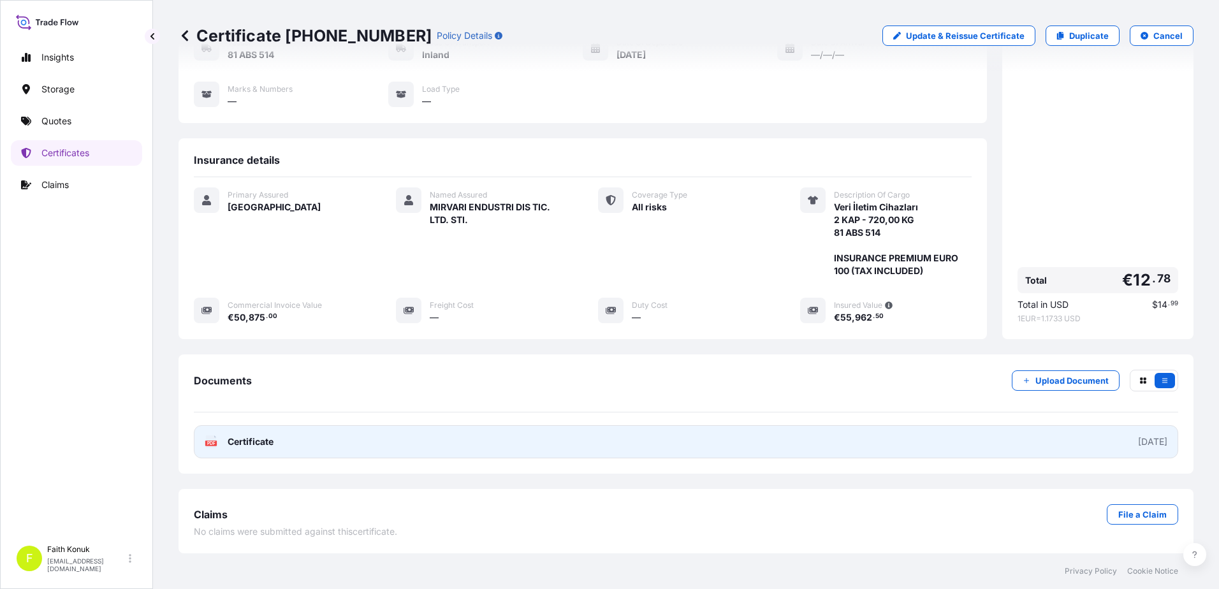
click at [242, 445] on span "Certificate" at bounding box center [251, 441] width 46 height 13
